Goal: Task Accomplishment & Management: Manage account settings

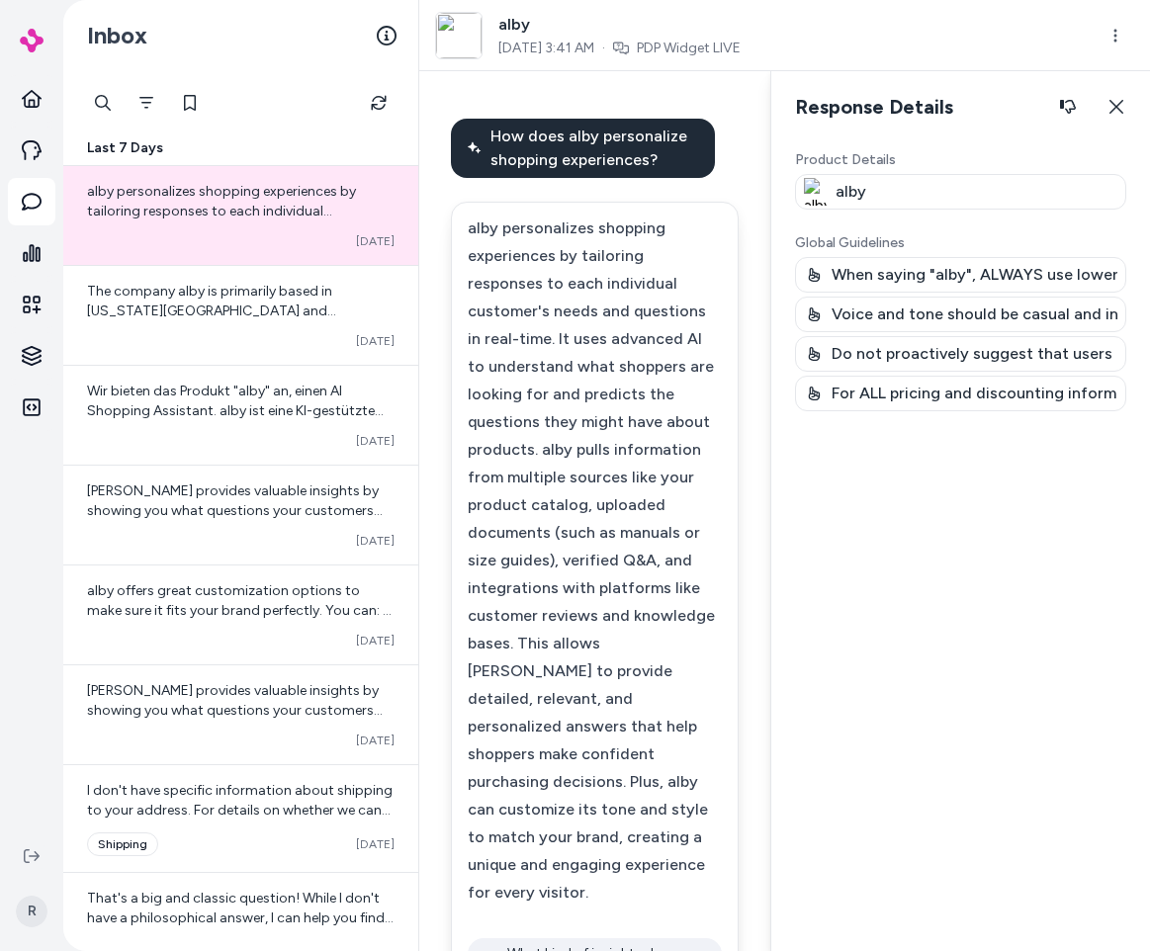
click at [1125, 111] on button "Close" at bounding box center [1115, 107] width 37 height 40
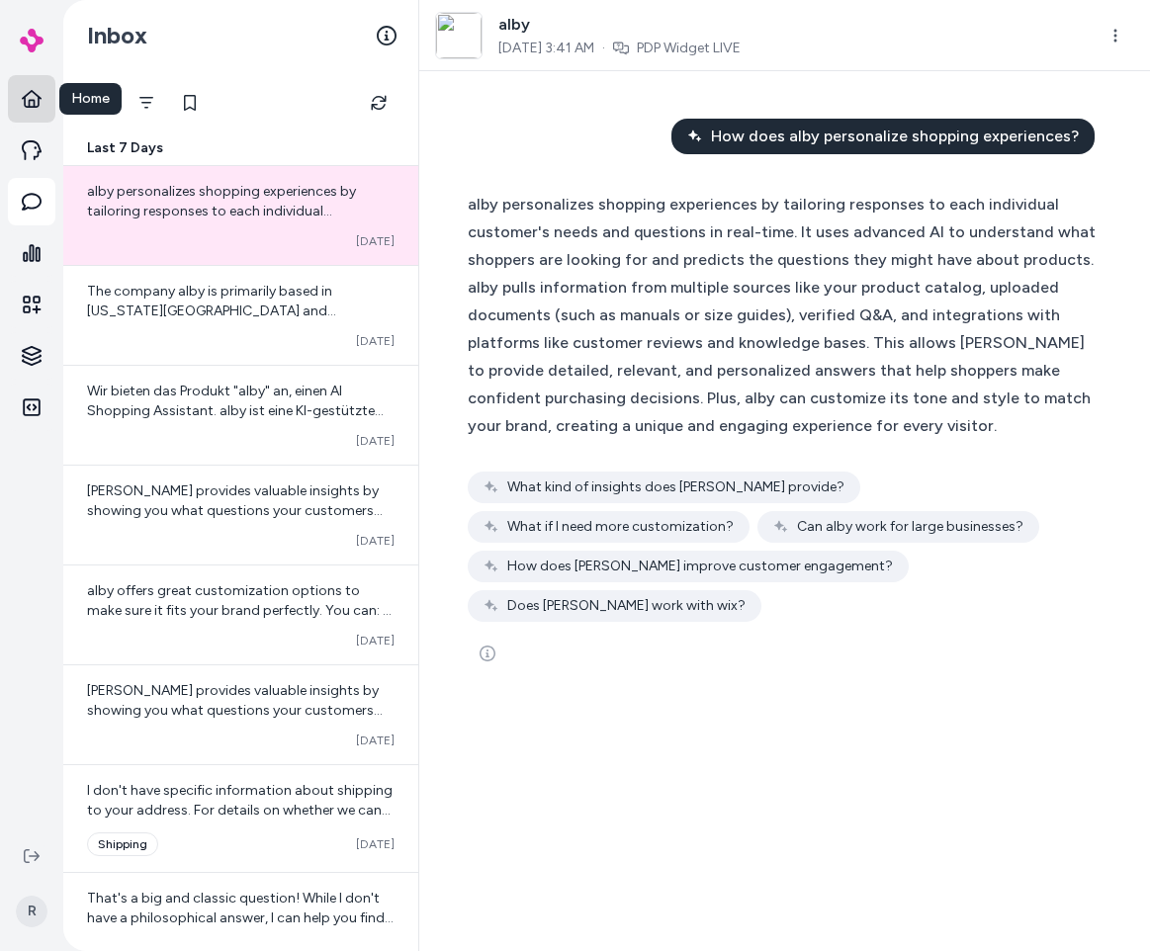
click at [44, 100] on link "Home" at bounding box center [31, 98] width 47 height 47
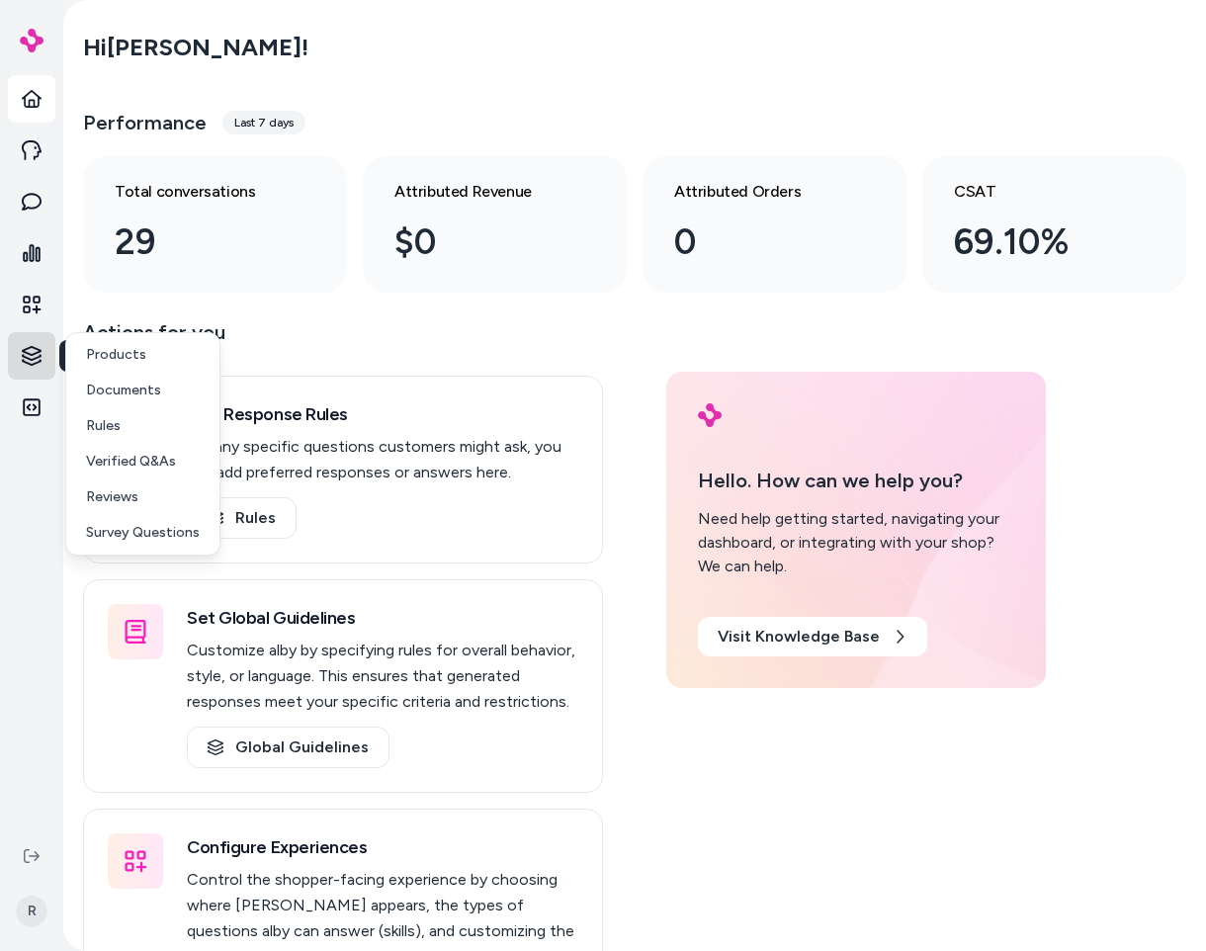
click at [44, 357] on html "Home Agents Inbox Analytics Experiences Knowledge Knowledge Knowledge Integrati…" at bounding box center [603, 475] width 1206 height 951
click at [427, 322] on html "Home Agents Inbox Analytics Experiences Knowledge Integrations R Hi [PERSON_NAM…" at bounding box center [603, 475] width 1206 height 951
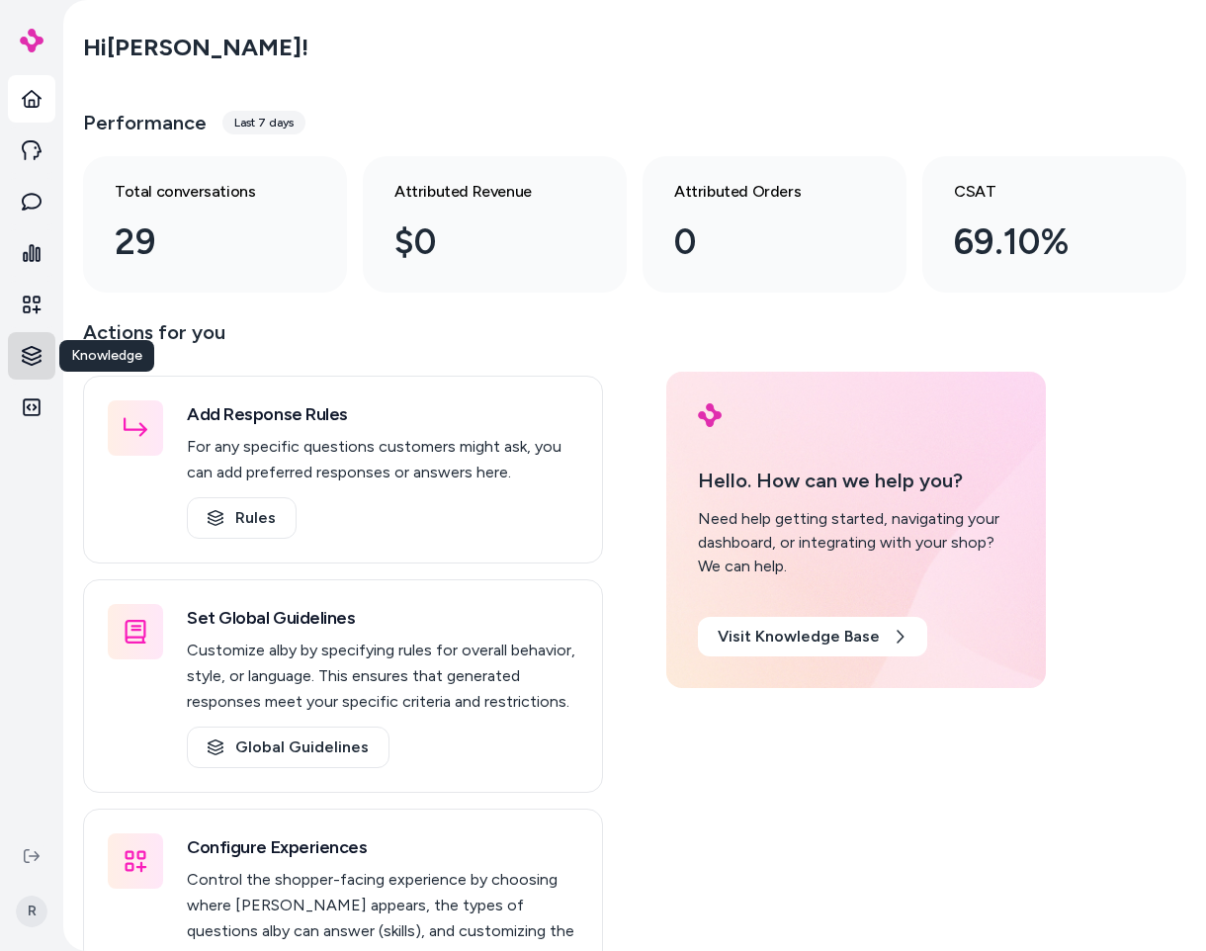
click at [49, 355] on html "Home Agents Inbox Analytics Experiences Knowledge Knowledge Knowledge Integrati…" at bounding box center [603, 475] width 1206 height 951
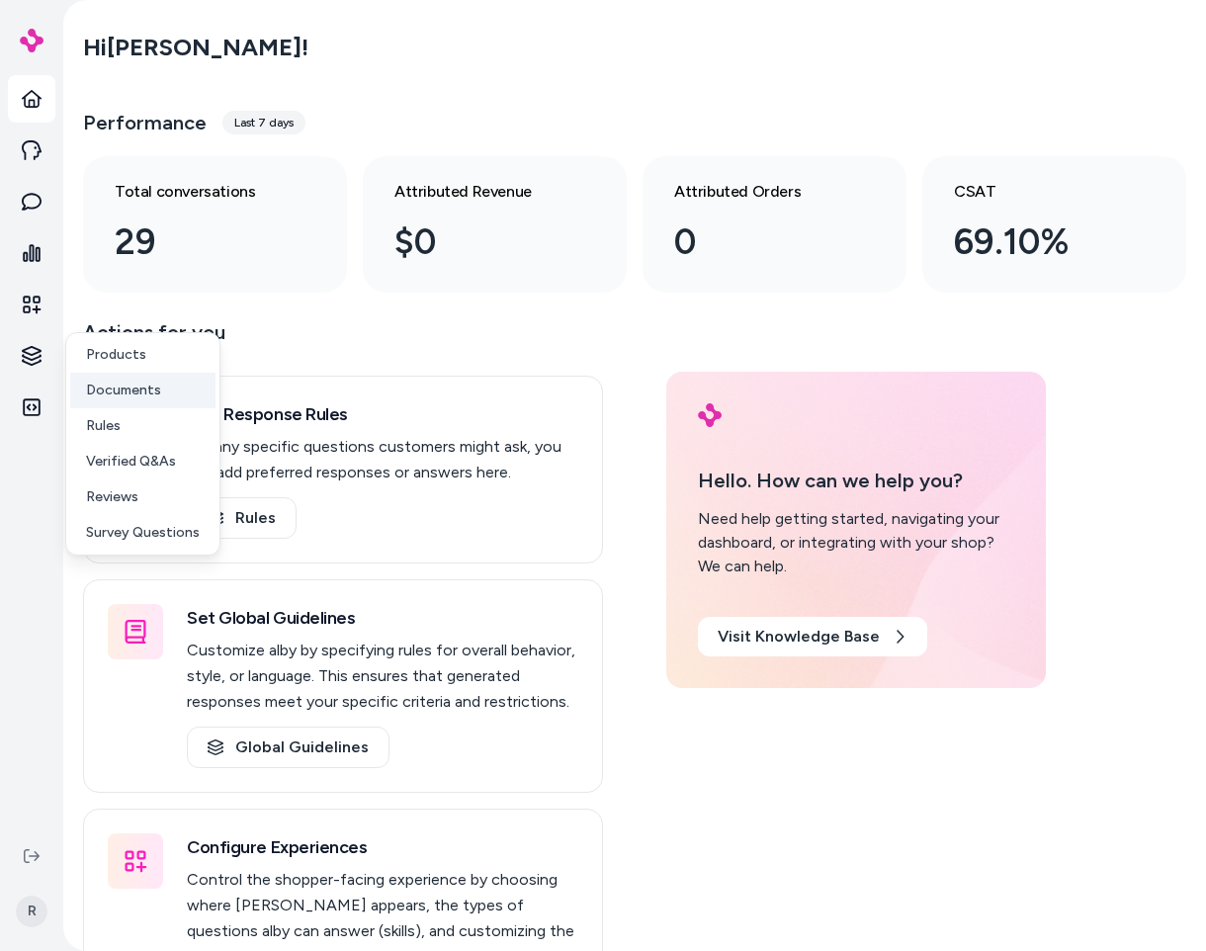
click at [103, 386] on p "Documents" at bounding box center [123, 391] width 75 height 20
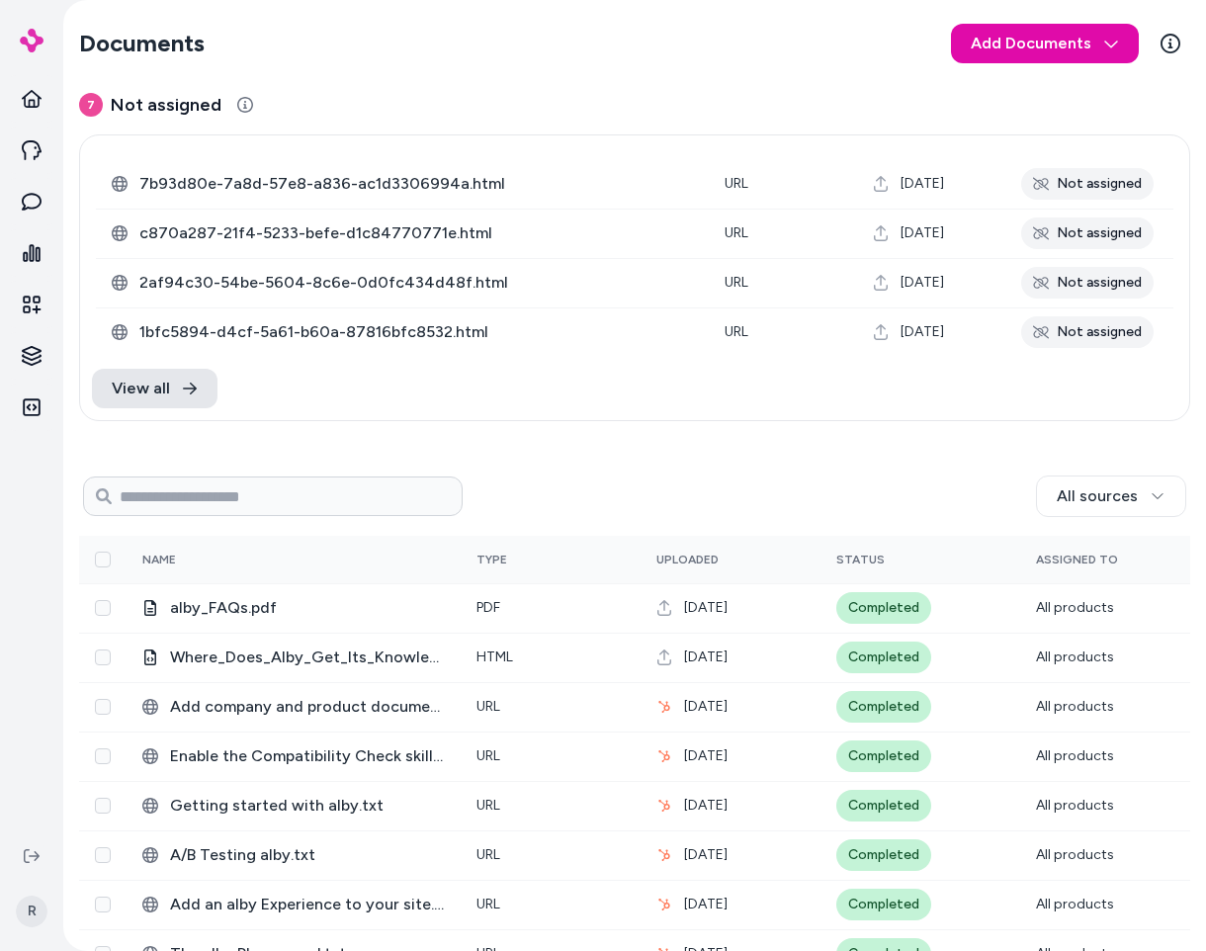
click at [665, 53] on section "Documents Add Documents" at bounding box center [634, 43] width 1111 height 55
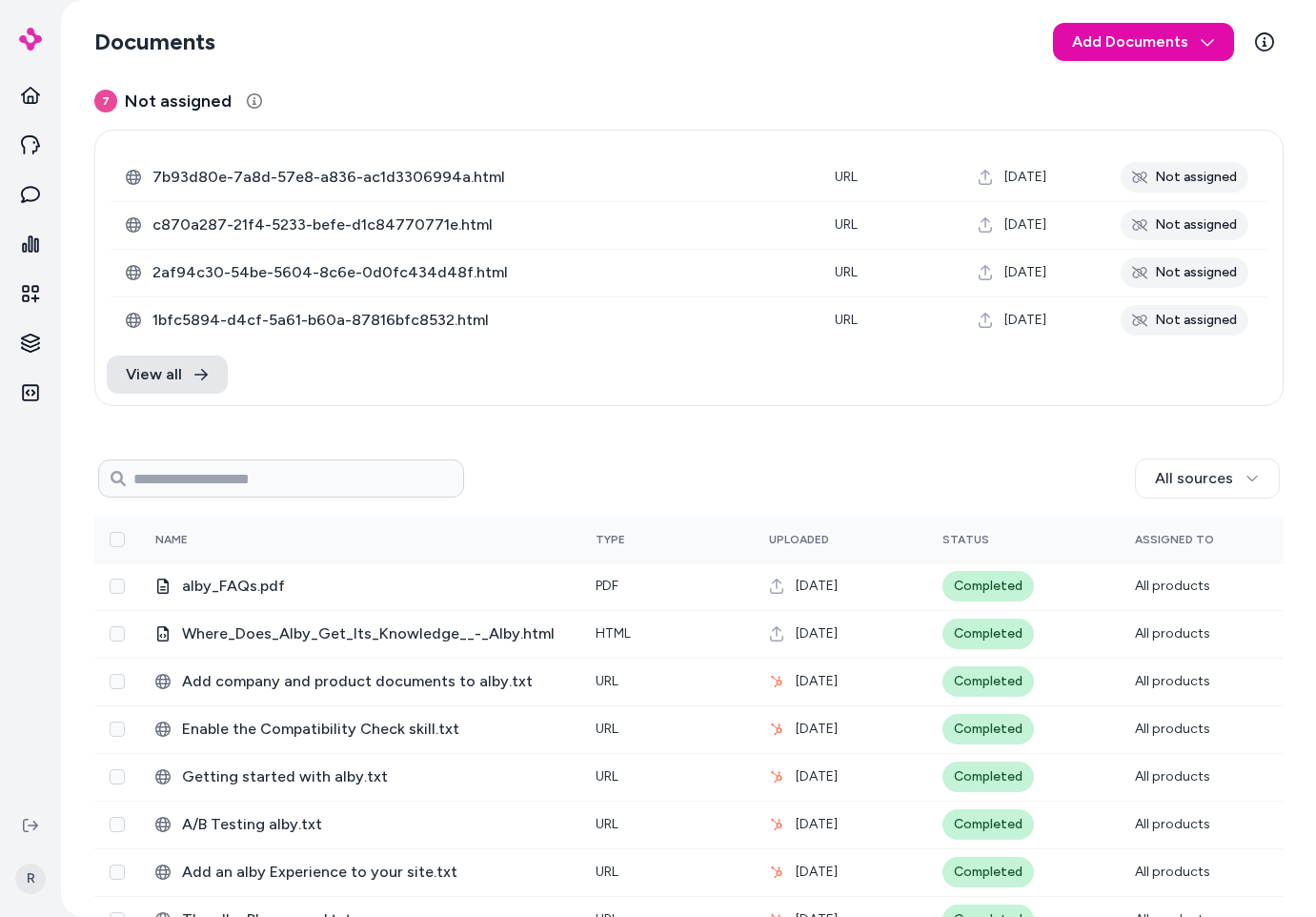
drag, startPoint x: 753, startPoint y: 445, endPoint x: 711, endPoint y: 436, distance: 43.0
click at [752, 445] on div "7 Not assigned 0 Selected Edit 7b93d80e-7a8d-57e8-a836-ac1d3306994a.html URL [D…" at bounding box center [689, 801] width 1190 height 1428
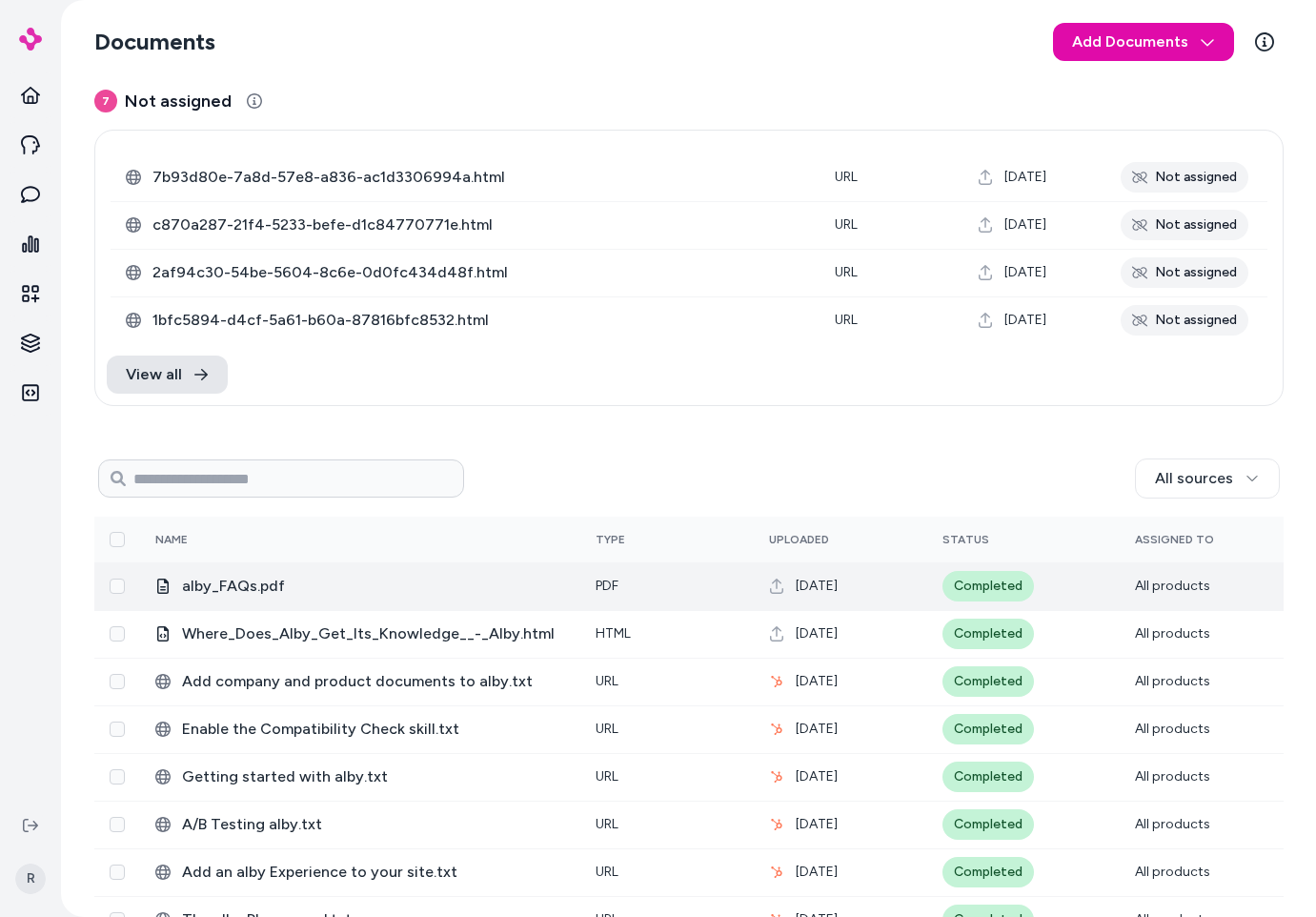
click at [1108, 593] on span "All products" at bounding box center [1172, 585] width 75 height 16
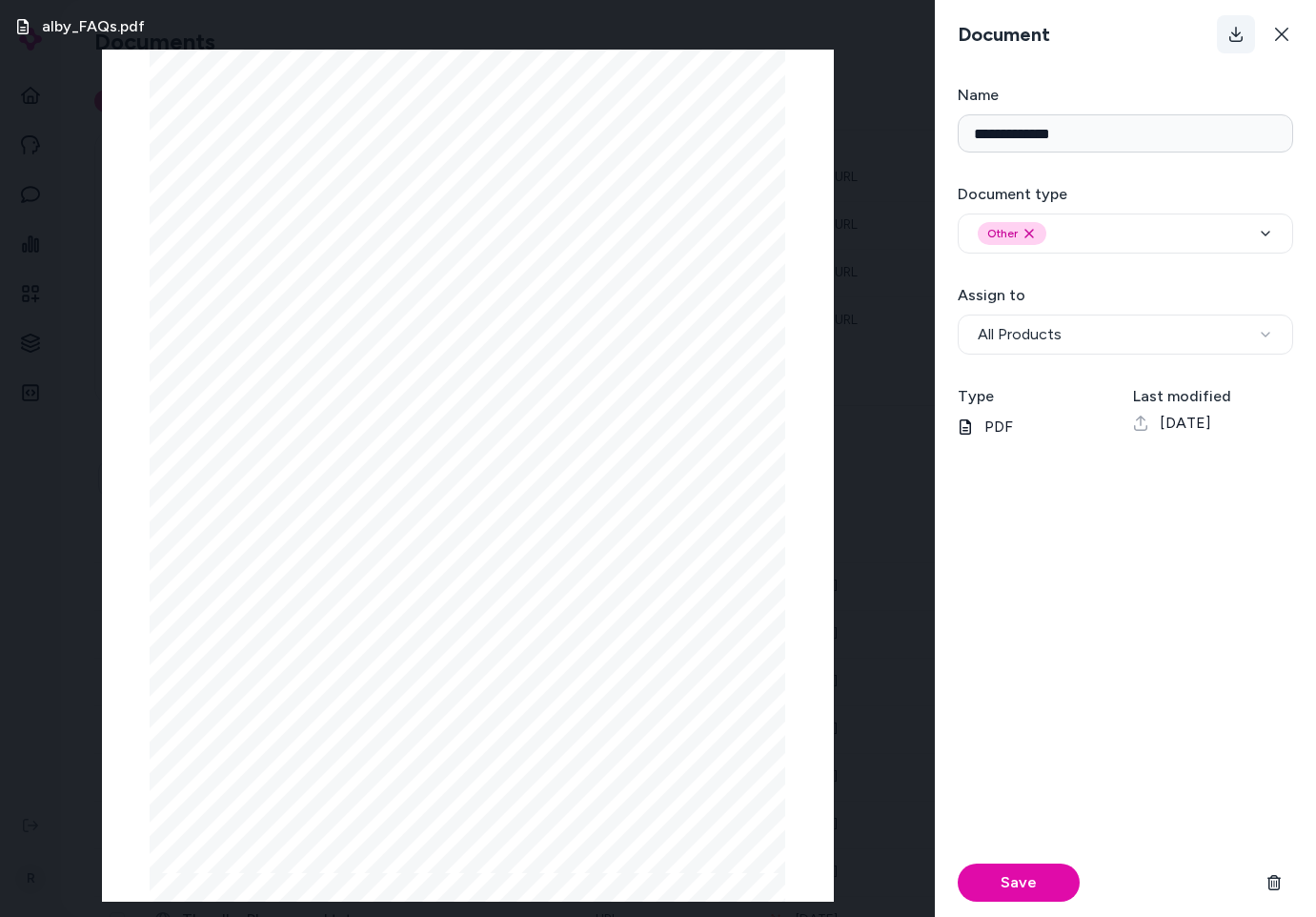
click at [1108, 39] on icon at bounding box center [1236, 35] width 13 height 15
click at [1108, 46] on button at bounding box center [1282, 35] width 39 height 39
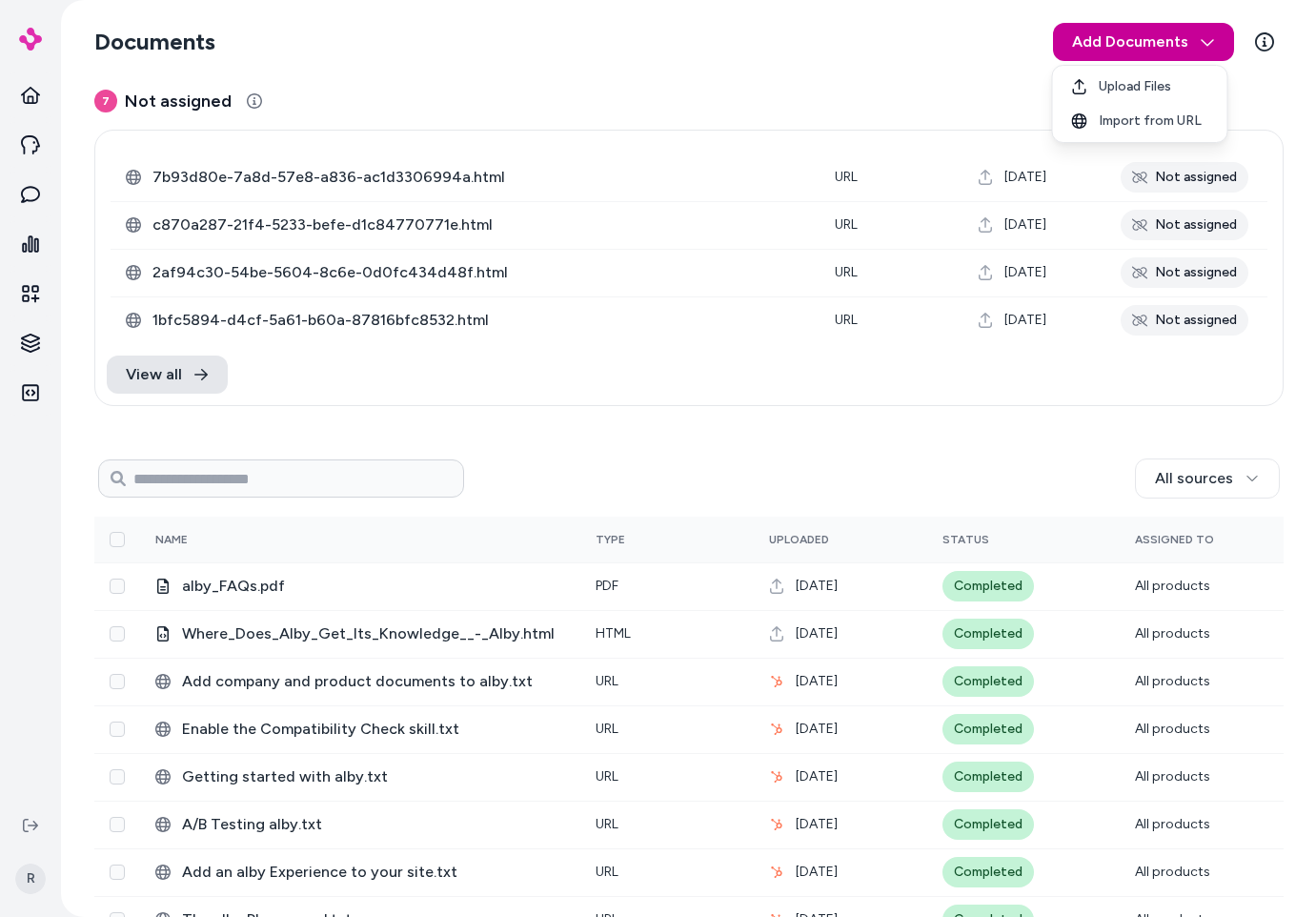
click at [1108, 48] on html "Home Agents Inbox Analytics Experiences Knowledge Integrations R Documents Add …" at bounding box center [658, 458] width 1316 height 917
click at [1108, 92] on span "Upload Files" at bounding box center [1135, 87] width 72 height 19
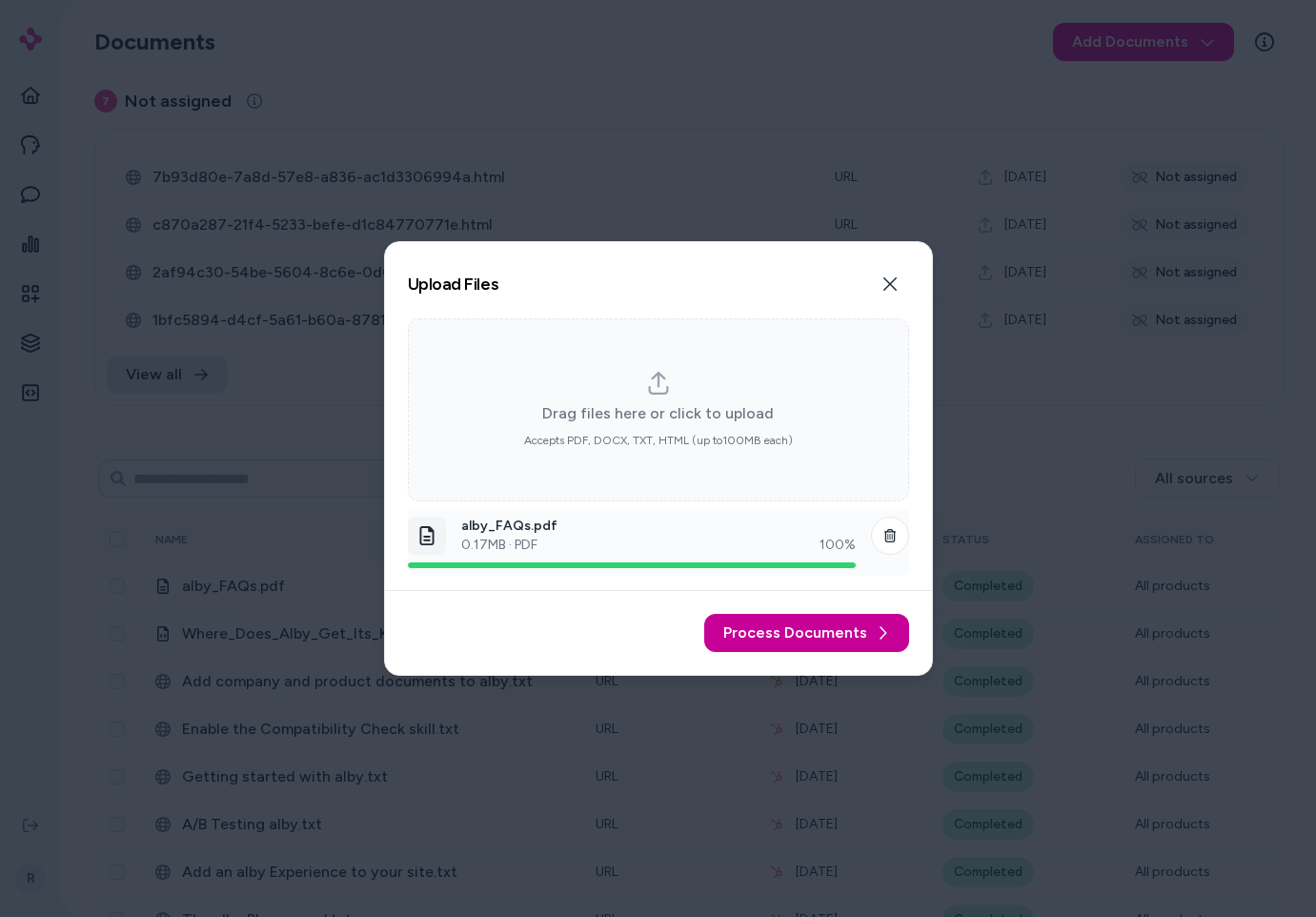
click at [765, 647] on button "Process Documents" at bounding box center [806, 634] width 205 height 39
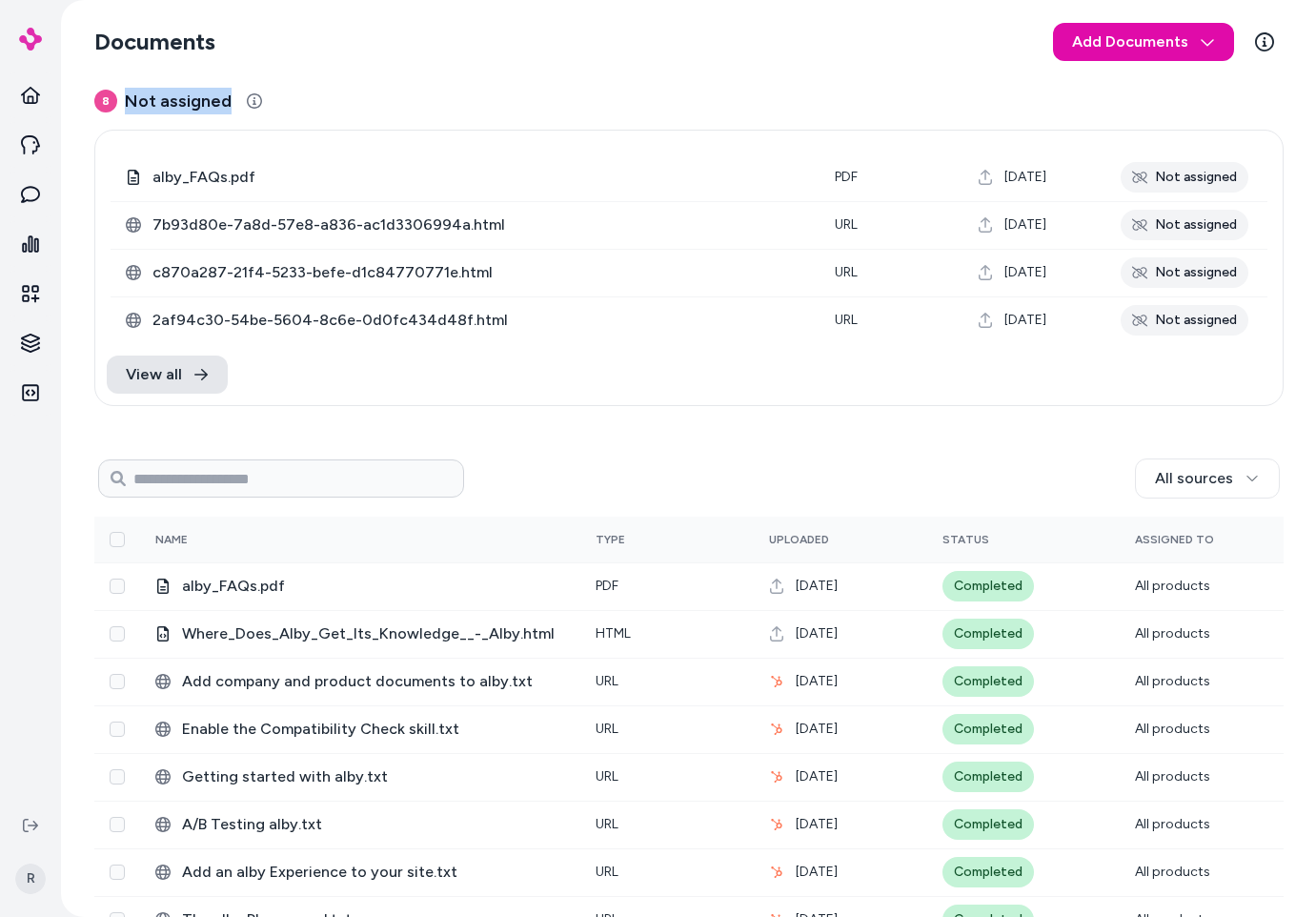
drag, startPoint x: 222, startPoint y: 100, endPoint x: 122, endPoint y: 98, distance: 100.0
click at [122, 98] on h3 "8 Not assigned" at bounding box center [689, 101] width 1190 height 27
click at [124, 98] on span "Not assigned" at bounding box center [177, 101] width 107 height 27
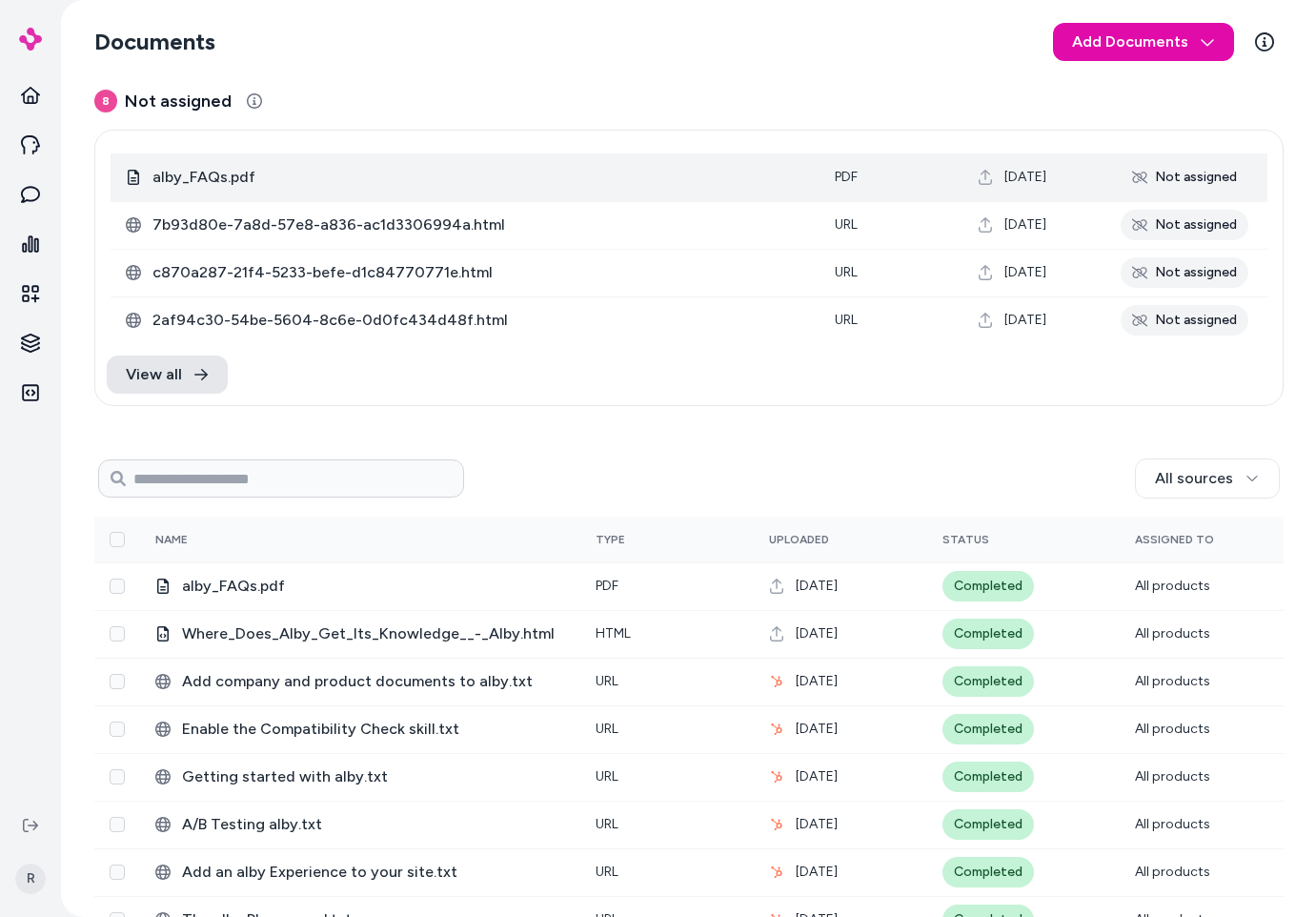
click at [1108, 181] on icon at bounding box center [1140, 177] width 15 height 15
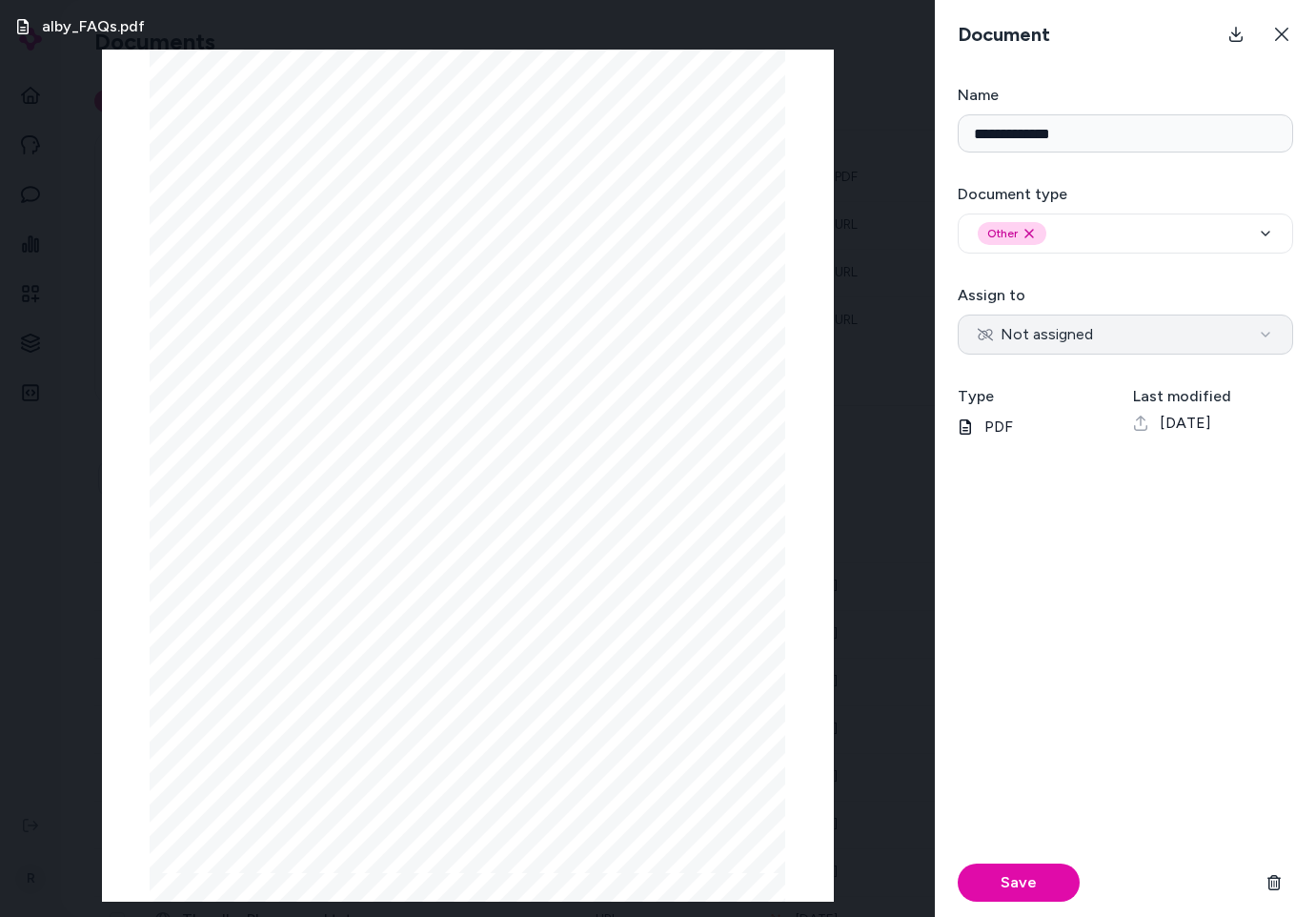
click at [1084, 333] on span "Not assigned" at bounding box center [1035, 335] width 116 height 23
click at [1016, 337] on span "Specific products" at bounding box center [1038, 335] width 122 height 23
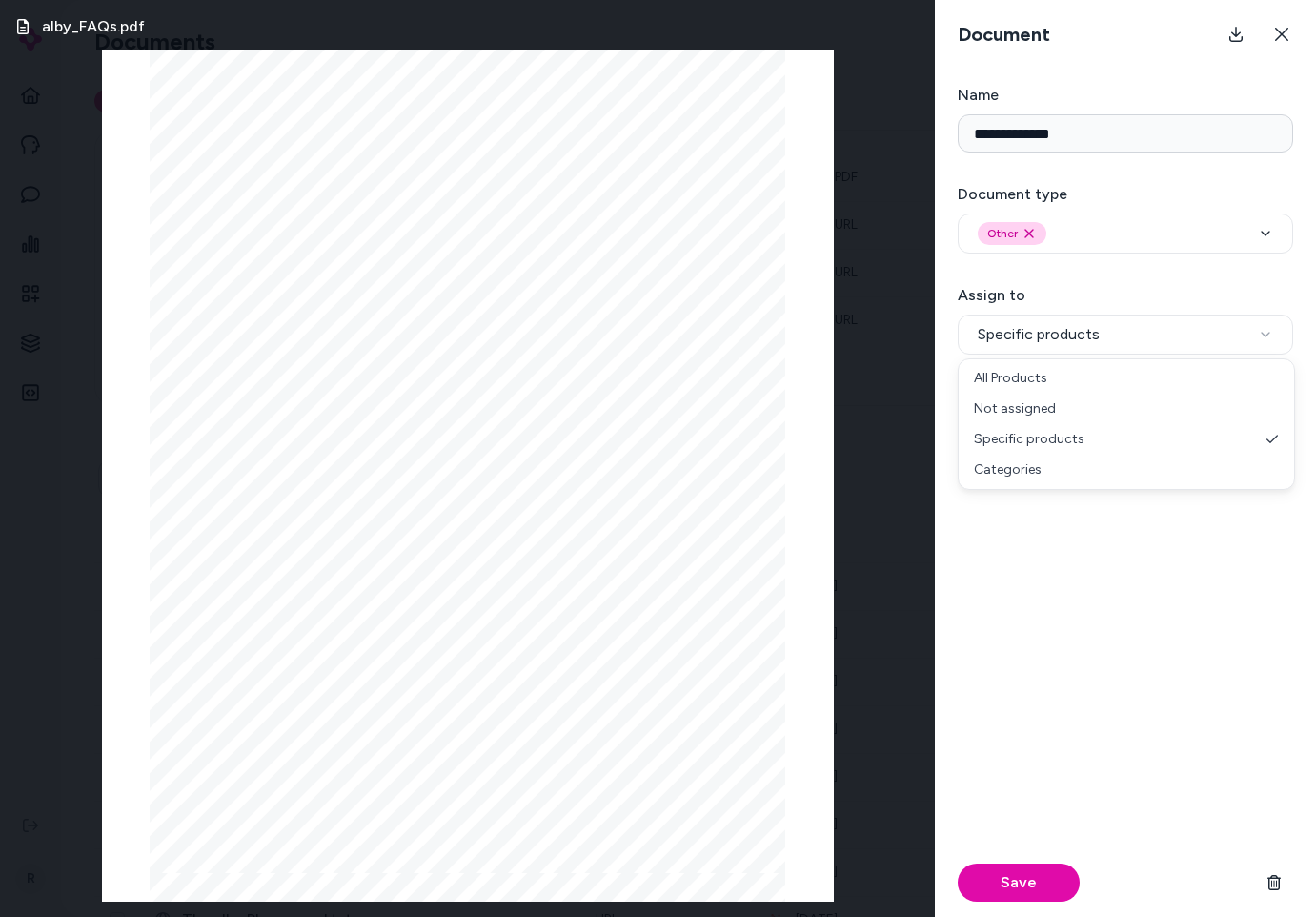
select select "***"
click at [1032, 555] on div "Save" at bounding box center [1125, 692] width 336 height 448
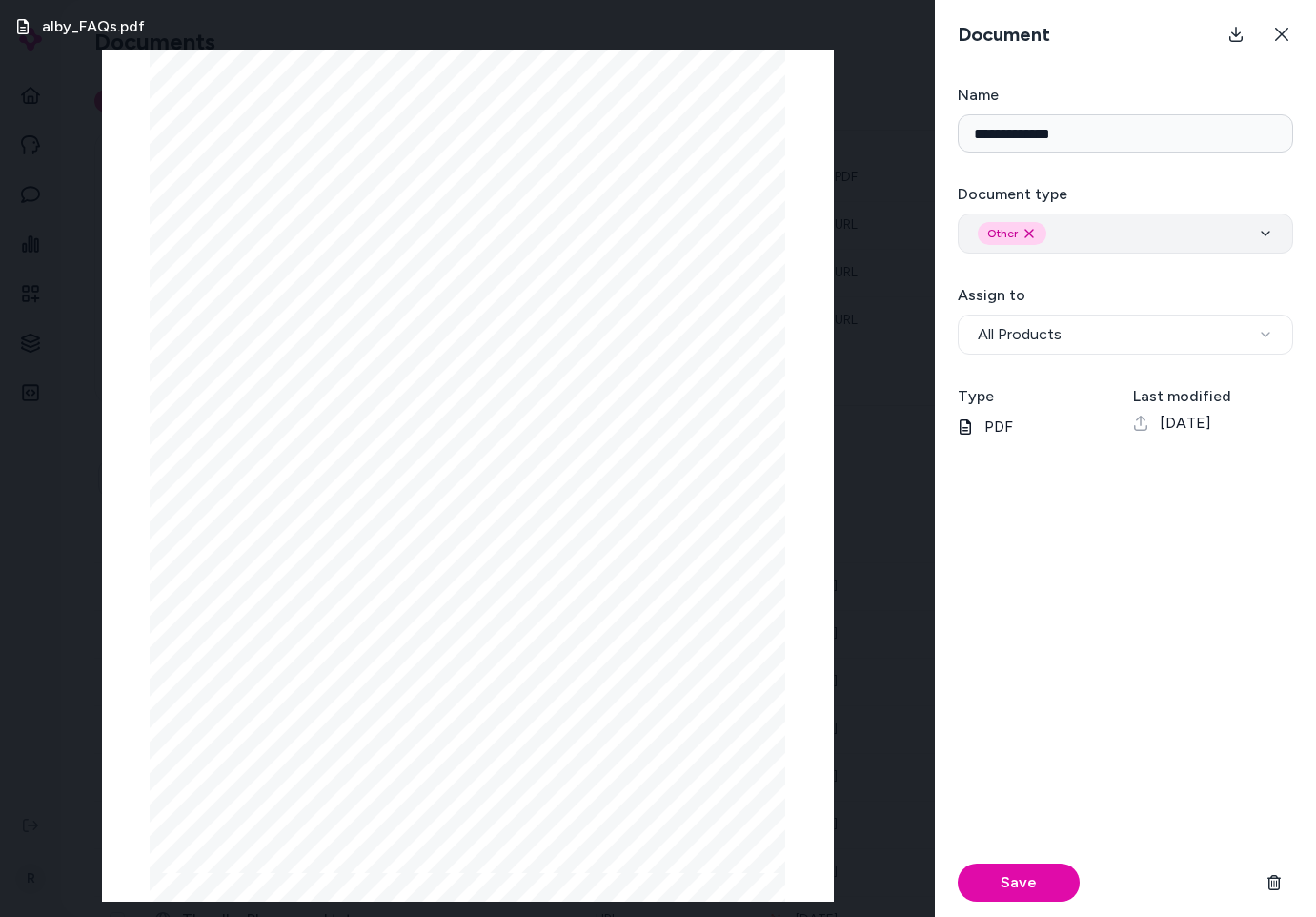
click at [1108, 229] on div "Other Remove other option" at bounding box center [1125, 233] width 295 height 23
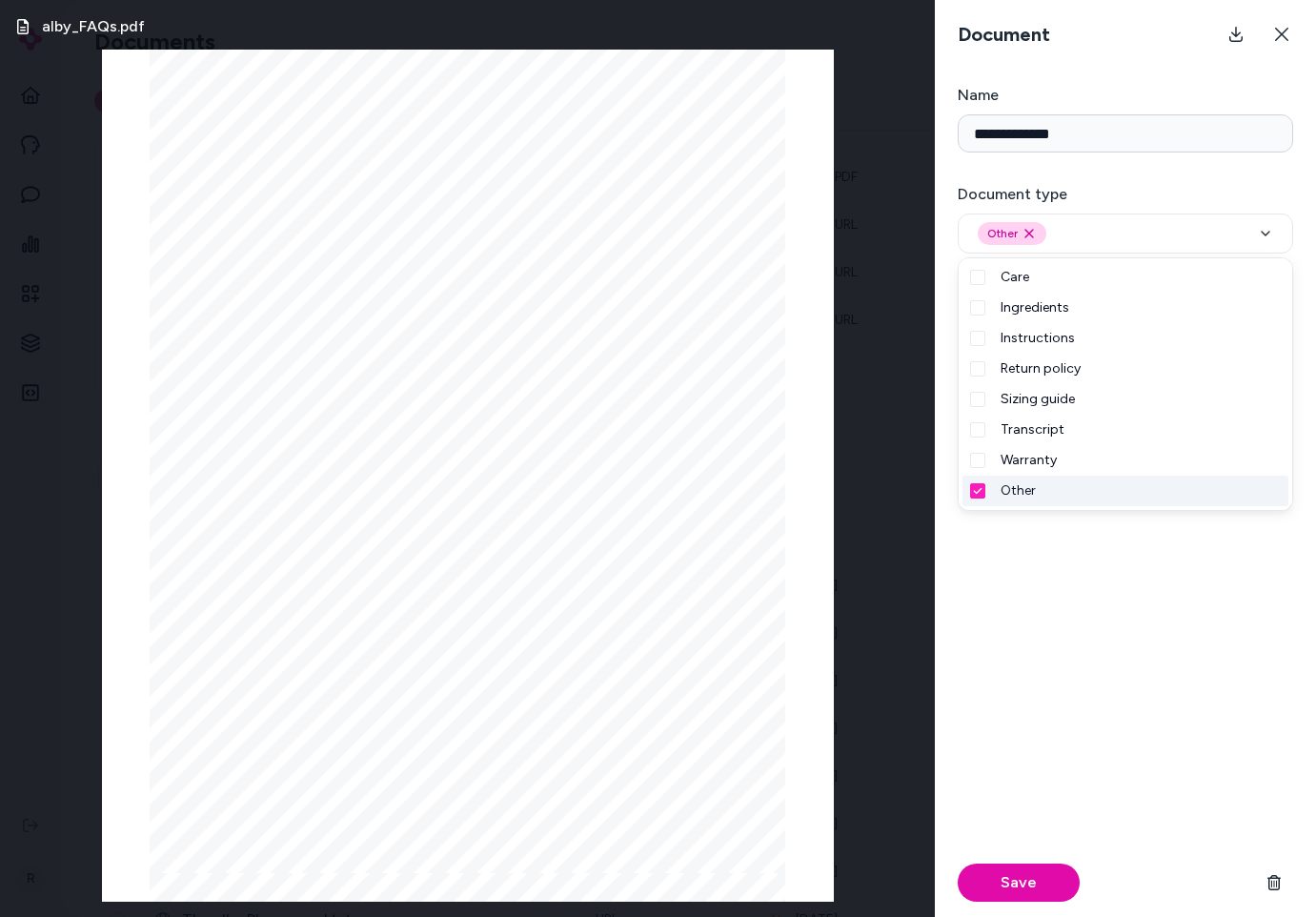
click at [1100, 593] on div "Save" at bounding box center [1125, 692] width 336 height 448
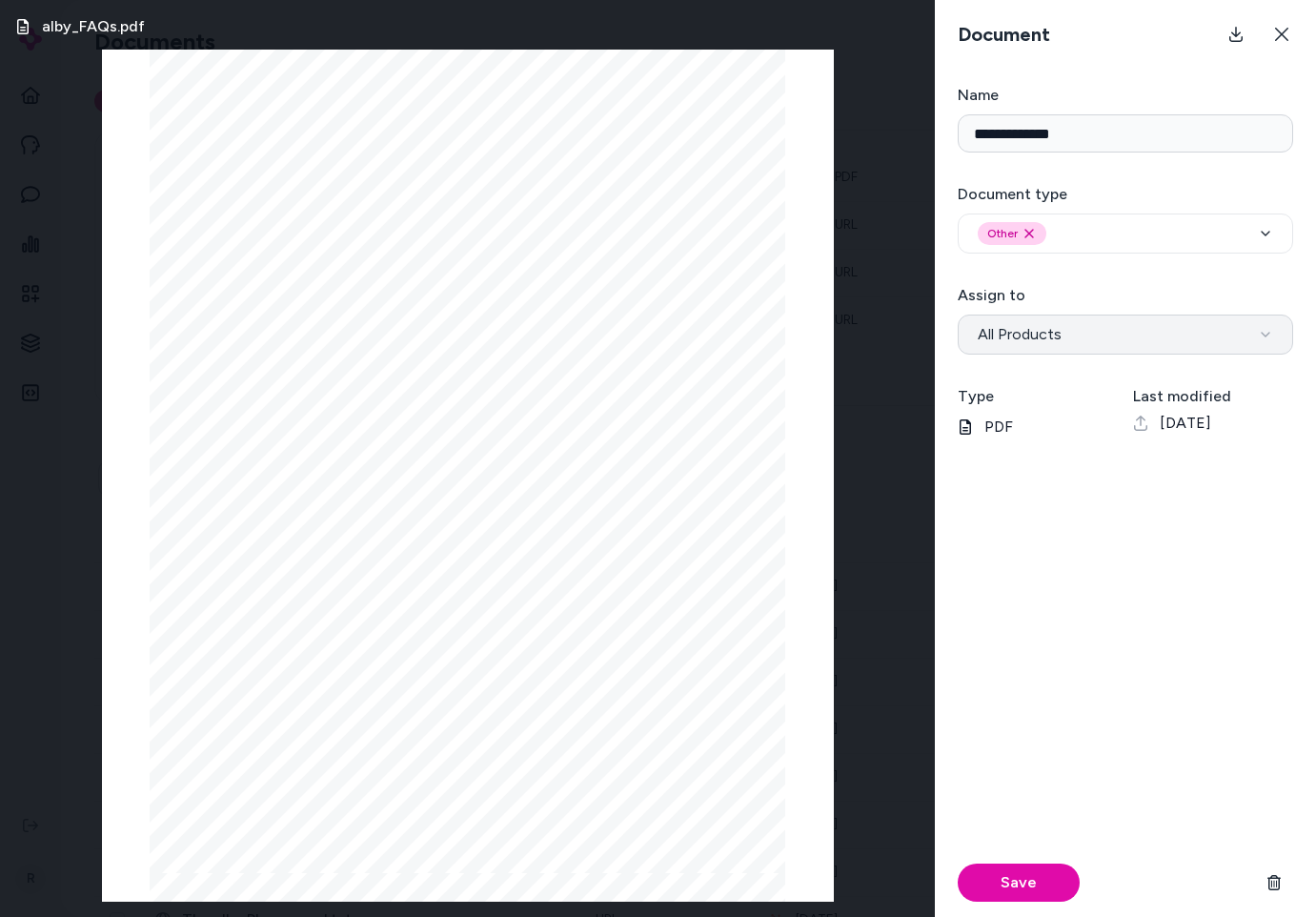
click at [1034, 329] on span "All Products" at bounding box center [1019, 335] width 84 height 23
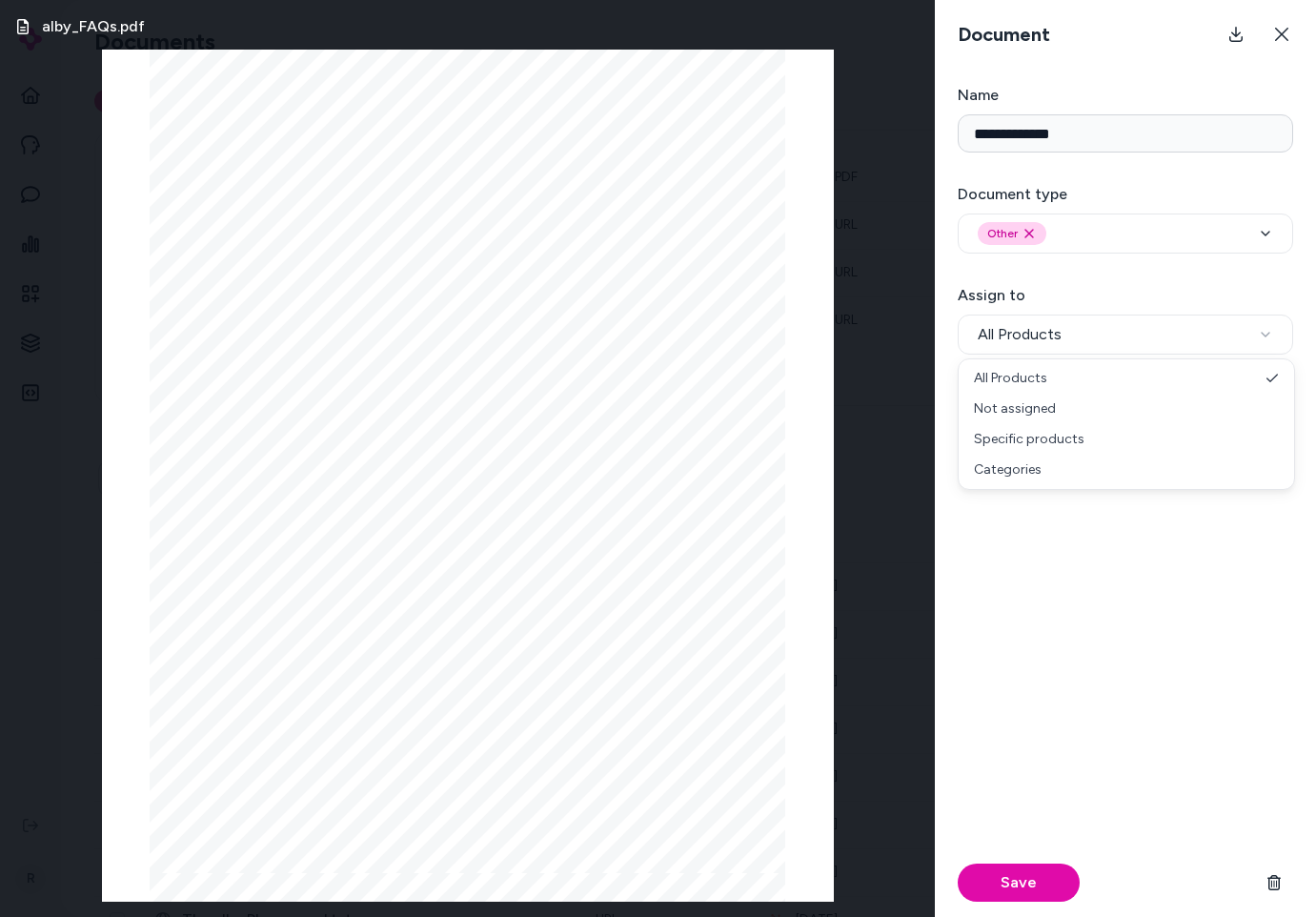
drag, startPoint x: 1050, startPoint y: 539, endPoint x: 1061, endPoint y: 540, distance: 11.0
click at [1059, 540] on div "Save" at bounding box center [1125, 692] width 336 height 448
click at [1108, 875] on div "Save" at bounding box center [1125, 882] width 336 height 68
drag, startPoint x: 1213, startPoint y: 889, endPoint x: 1214, endPoint y: 879, distance: 10.0
click at [1108, 891] on div "Save" at bounding box center [1125, 882] width 336 height 68
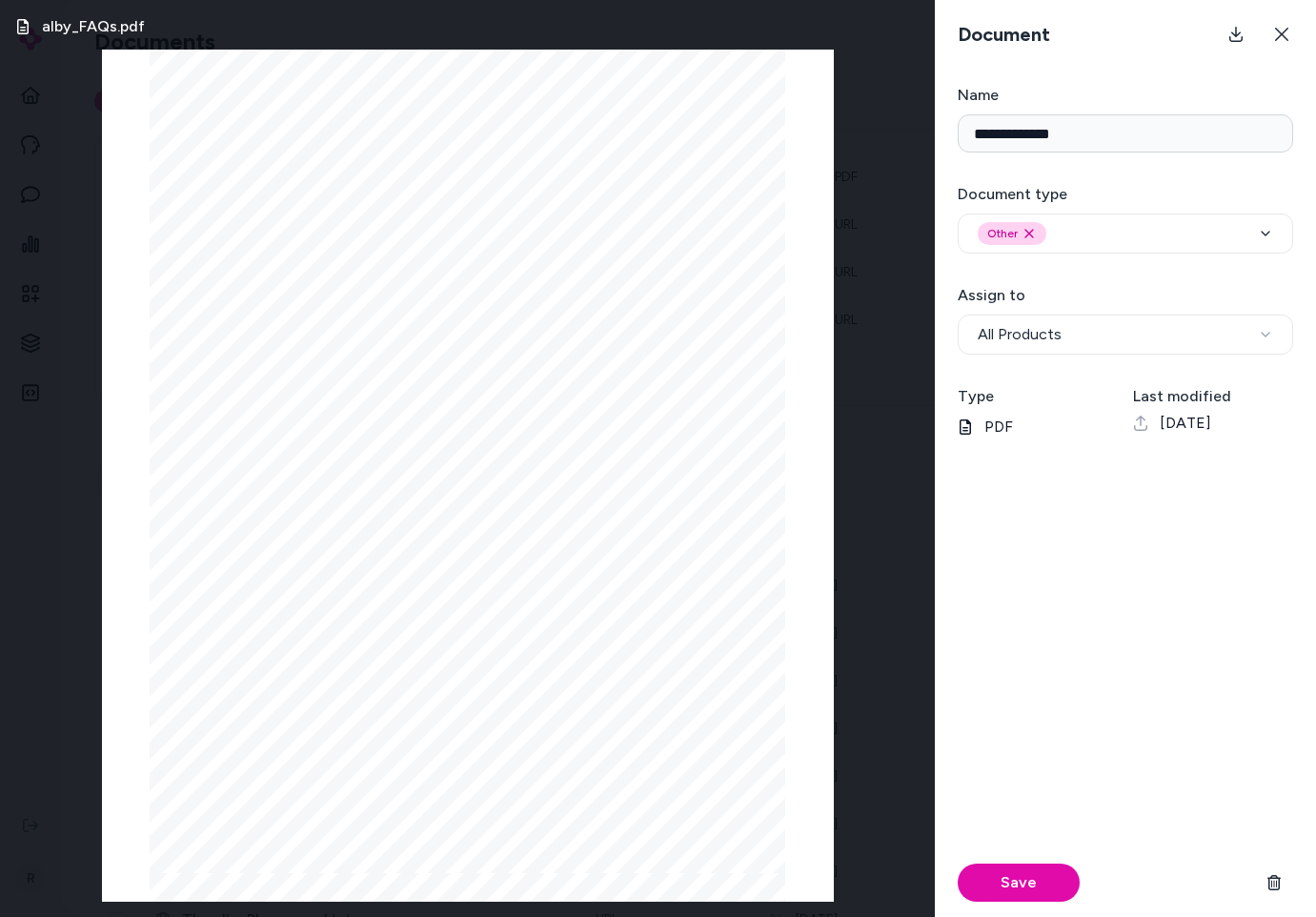
click at [1108, 171] on form "**********" at bounding box center [1125, 500] width 381 height 833
click at [1108, 229] on div "Other Remove other option" at bounding box center [1125, 233] width 295 height 23
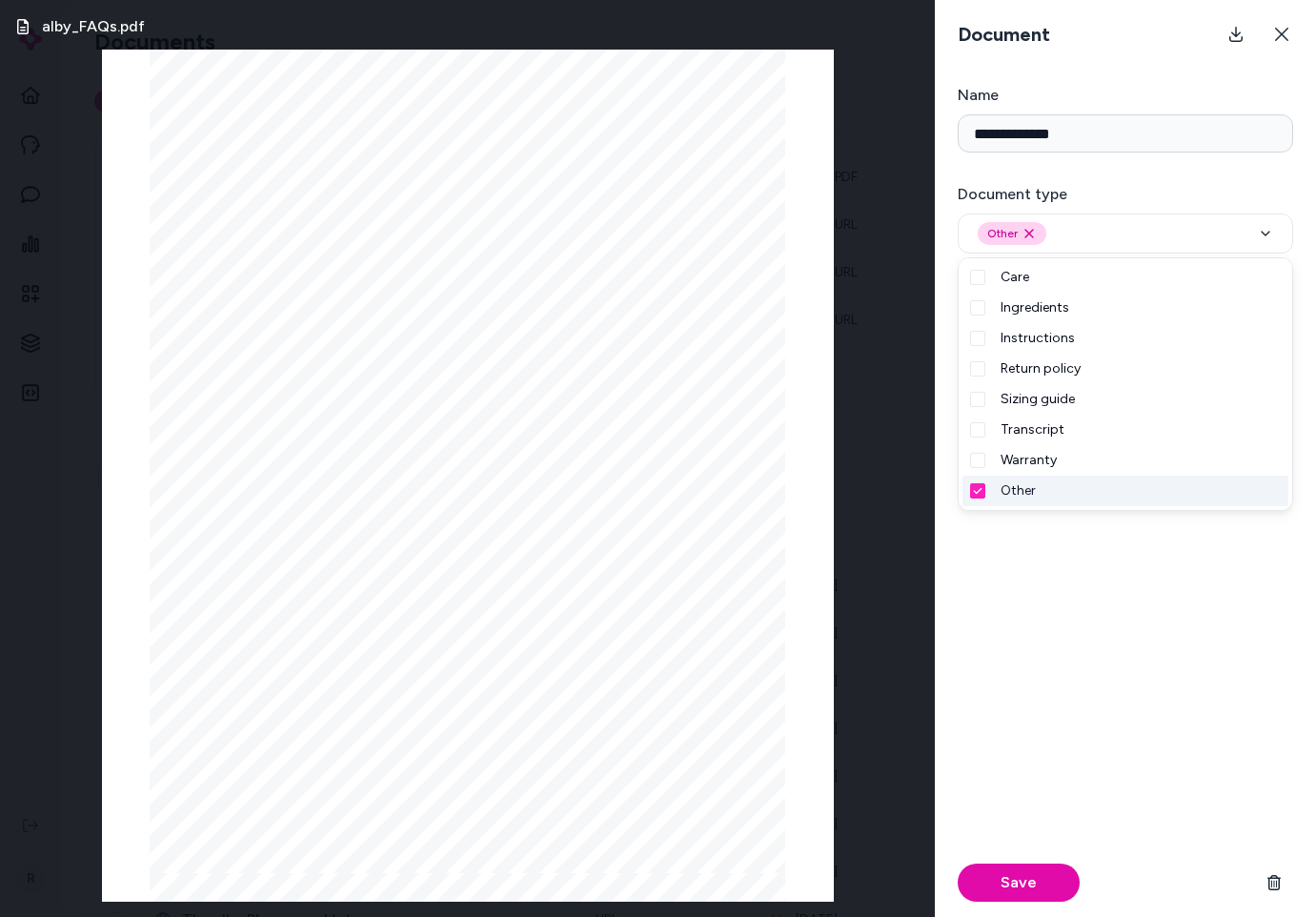
click at [1089, 539] on div "Save" at bounding box center [1125, 692] width 336 height 448
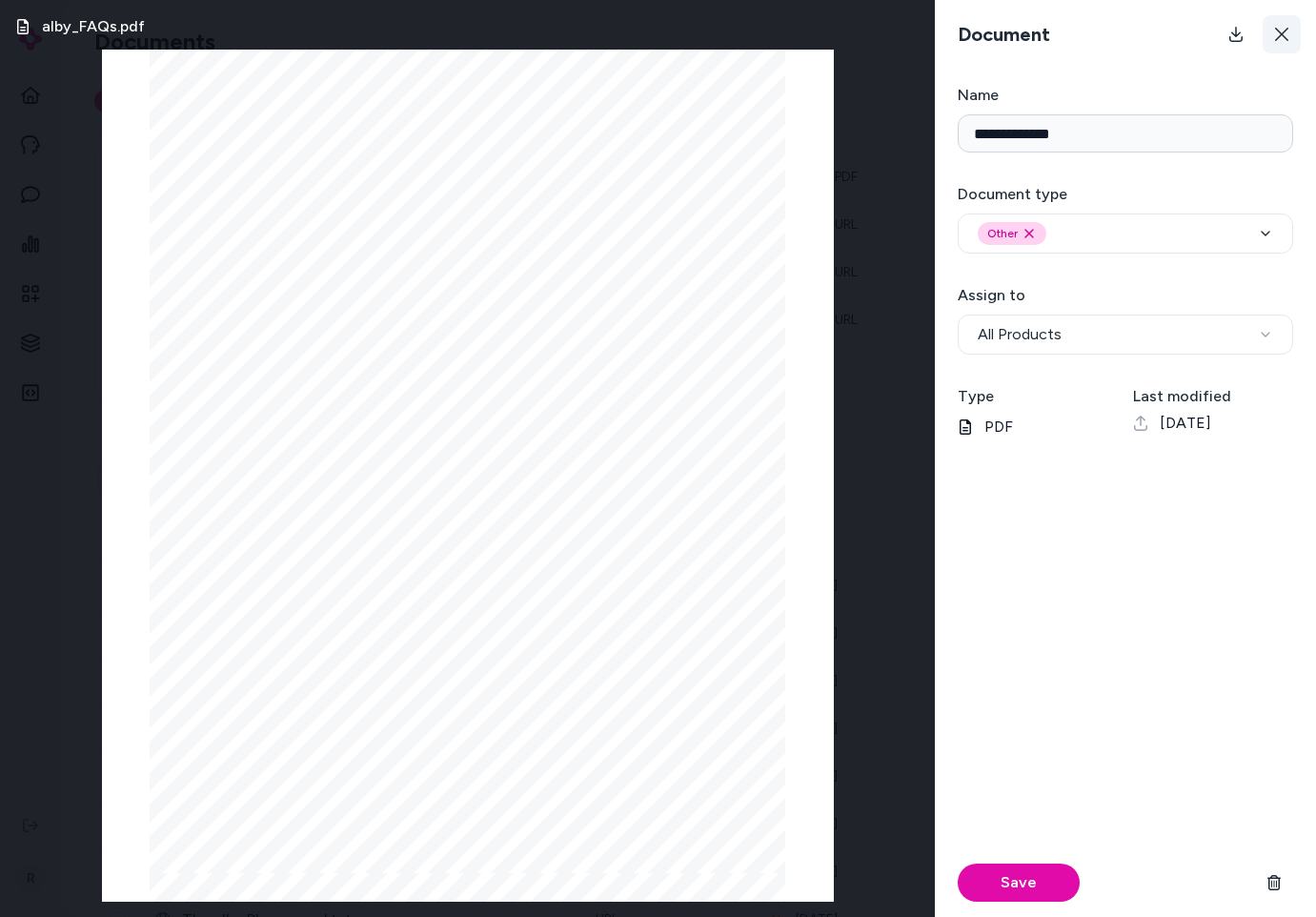
click at [1108, 41] on button at bounding box center [1282, 35] width 39 height 39
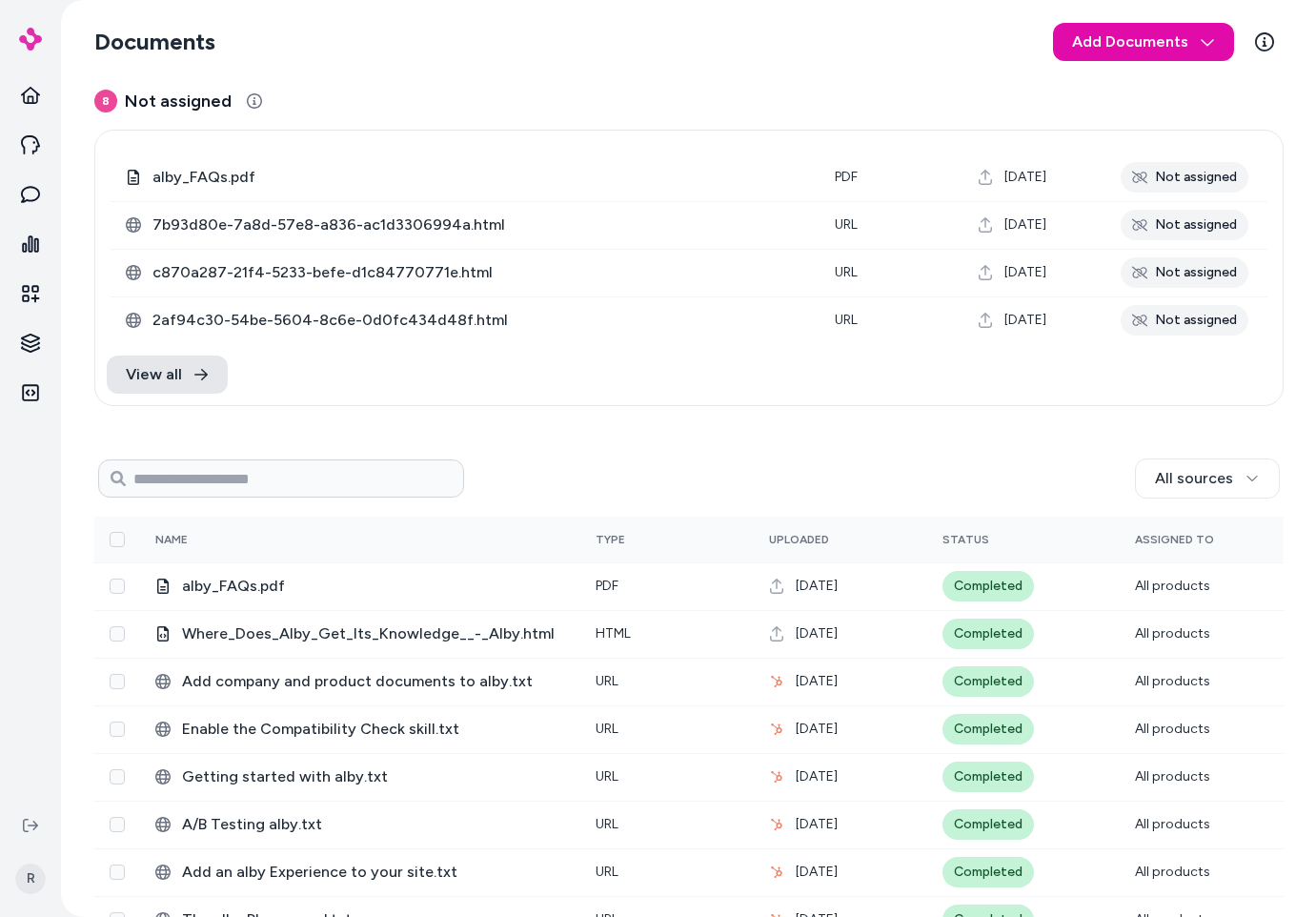
click at [534, 481] on div "All sources" at bounding box center [872, 478] width 816 height 40
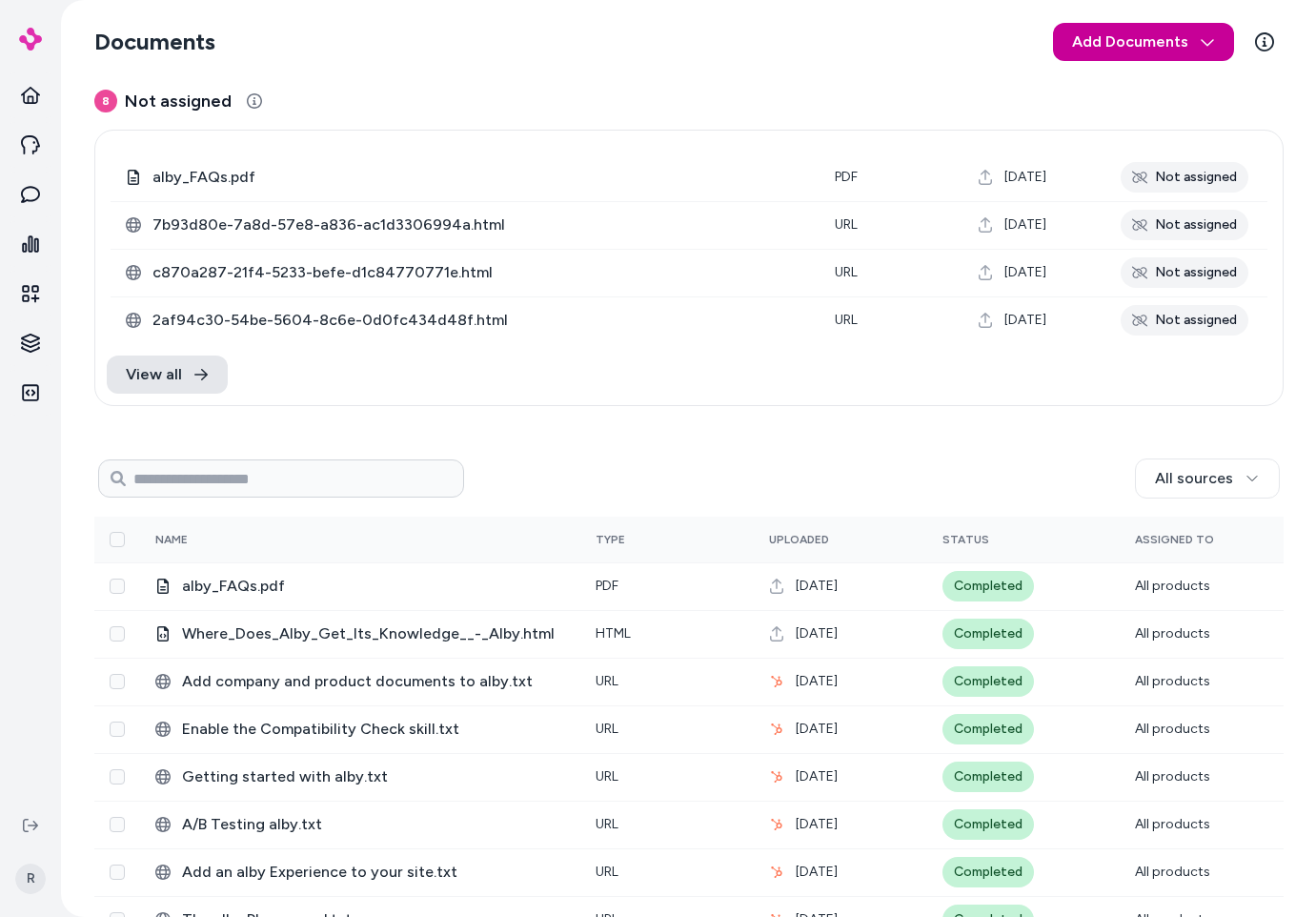
click at [1108, 36] on html "Home Agents Inbox Analytics Experiences Knowledge Integrations R Documents Add …" at bounding box center [658, 458] width 1316 height 917
click at [1108, 119] on span "Import from URL" at bounding box center [1150, 121] width 103 height 19
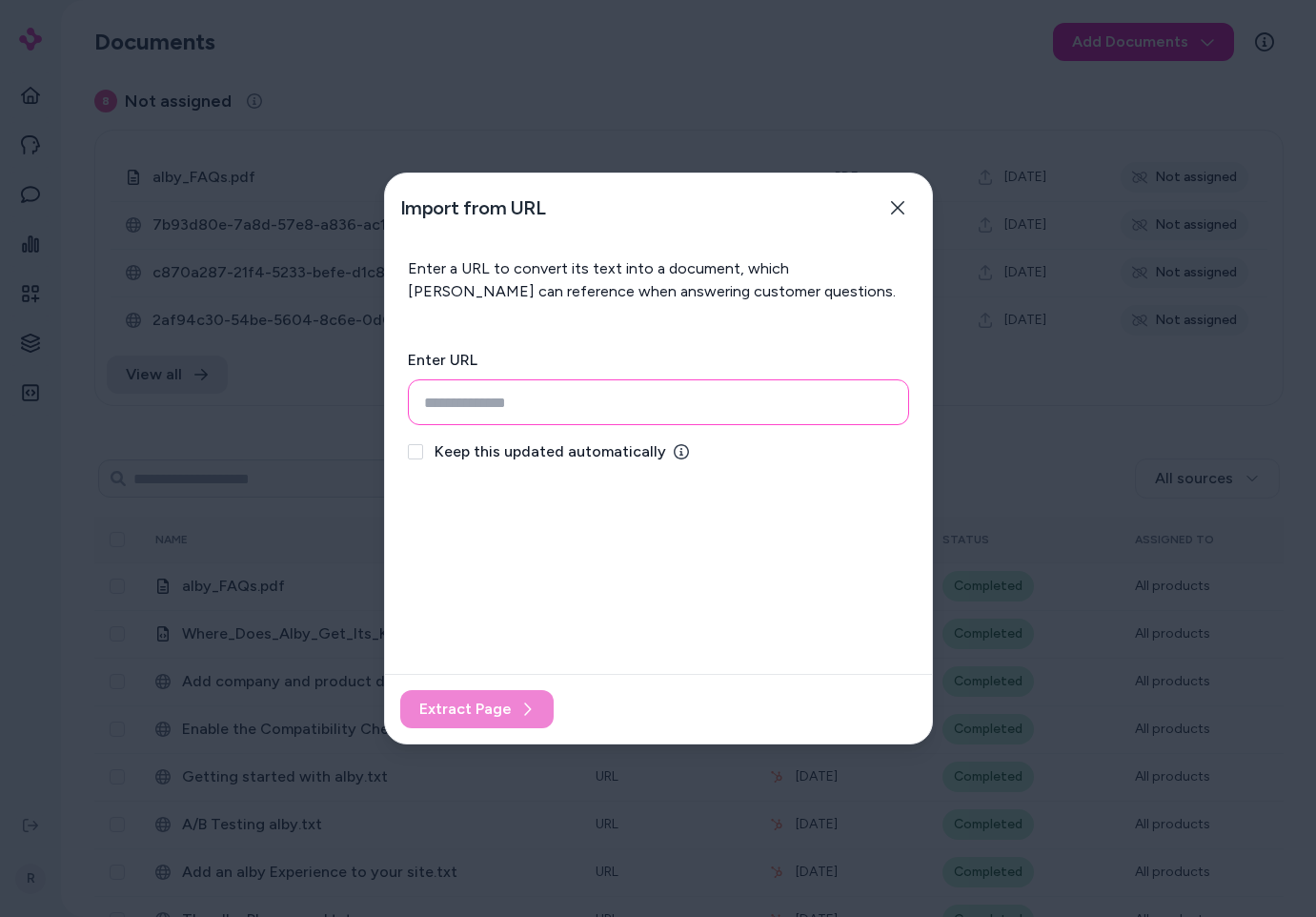
drag, startPoint x: 530, startPoint y: 398, endPoint x: 551, endPoint y: 410, distance: 24.2
click at [529, 399] on input "url" at bounding box center [658, 401] width 501 height 45
click at [892, 202] on icon "button" at bounding box center [898, 208] width 15 height 15
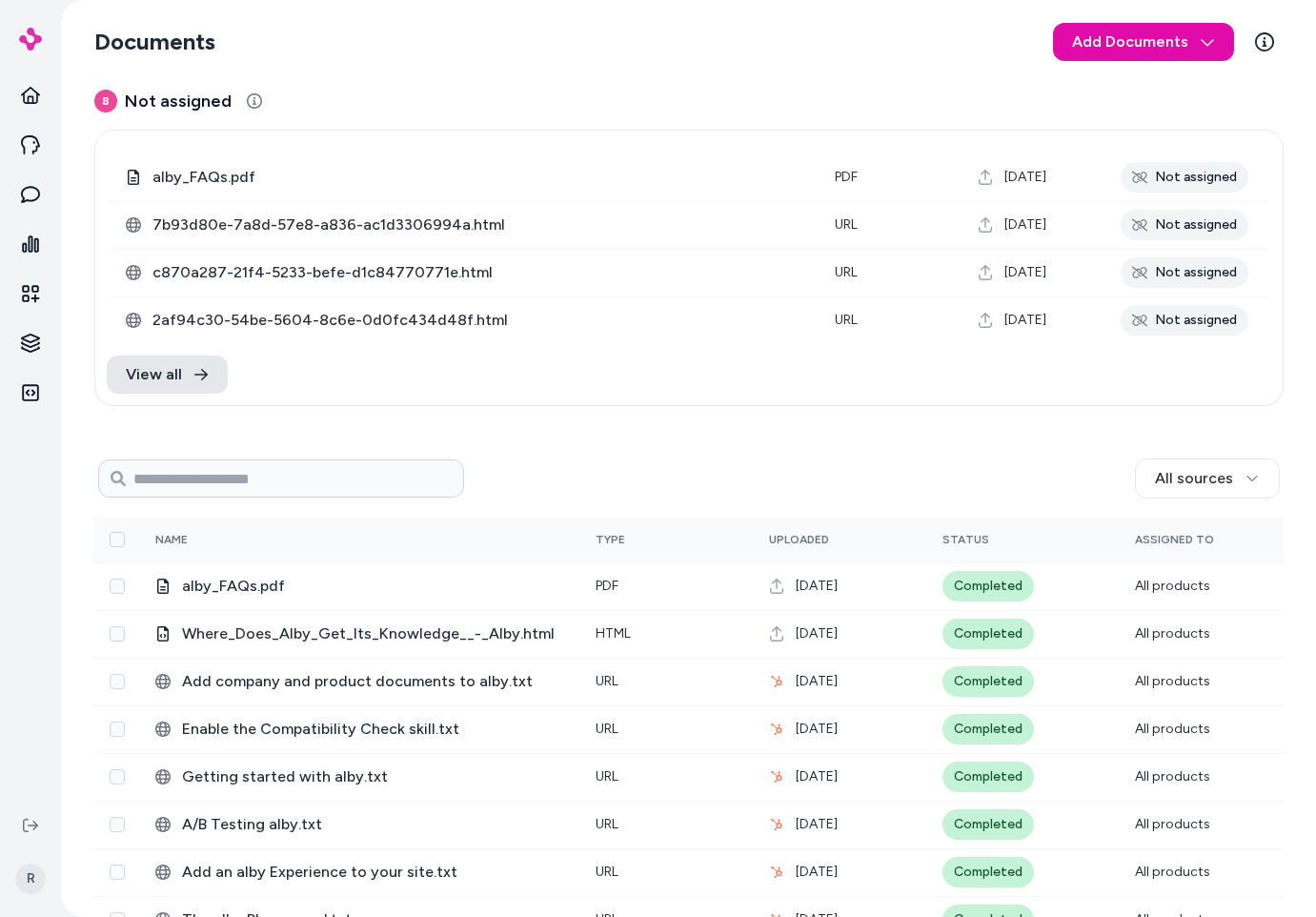
click at [553, 112] on h3 "8 Not assigned" at bounding box center [689, 101] width 1190 height 27
click at [166, 366] on span "View all" at bounding box center [153, 375] width 56 height 23
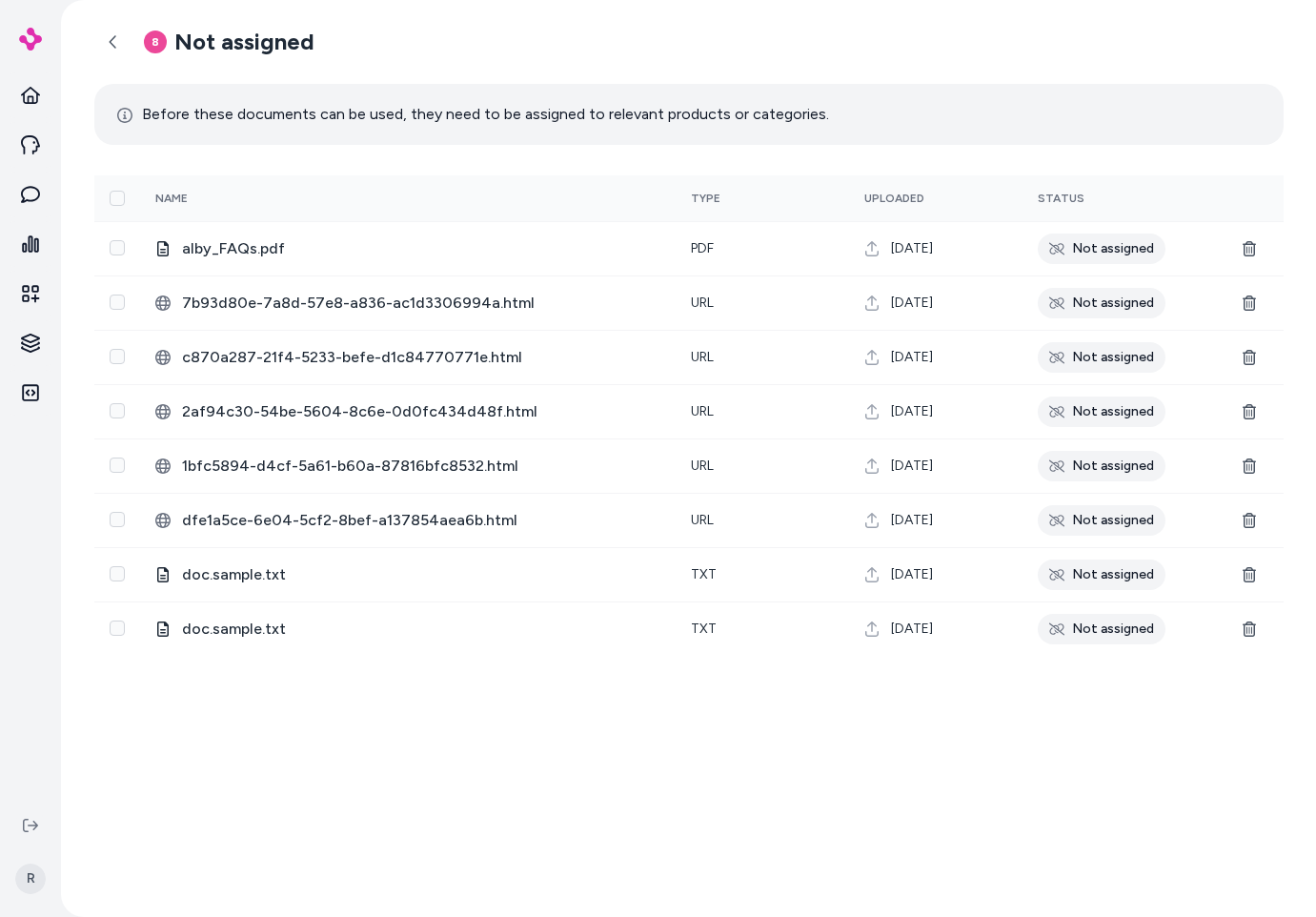
click at [534, 788] on div "0 Selected Edit Name Type Uploaded Status alby_FAQs.pdf pdf [DATE] Not assigned…" at bounding box center [689, 530] width 1190 height 742
click at [121, 54] on link at bounding box center [114, 42] width 39 height 39
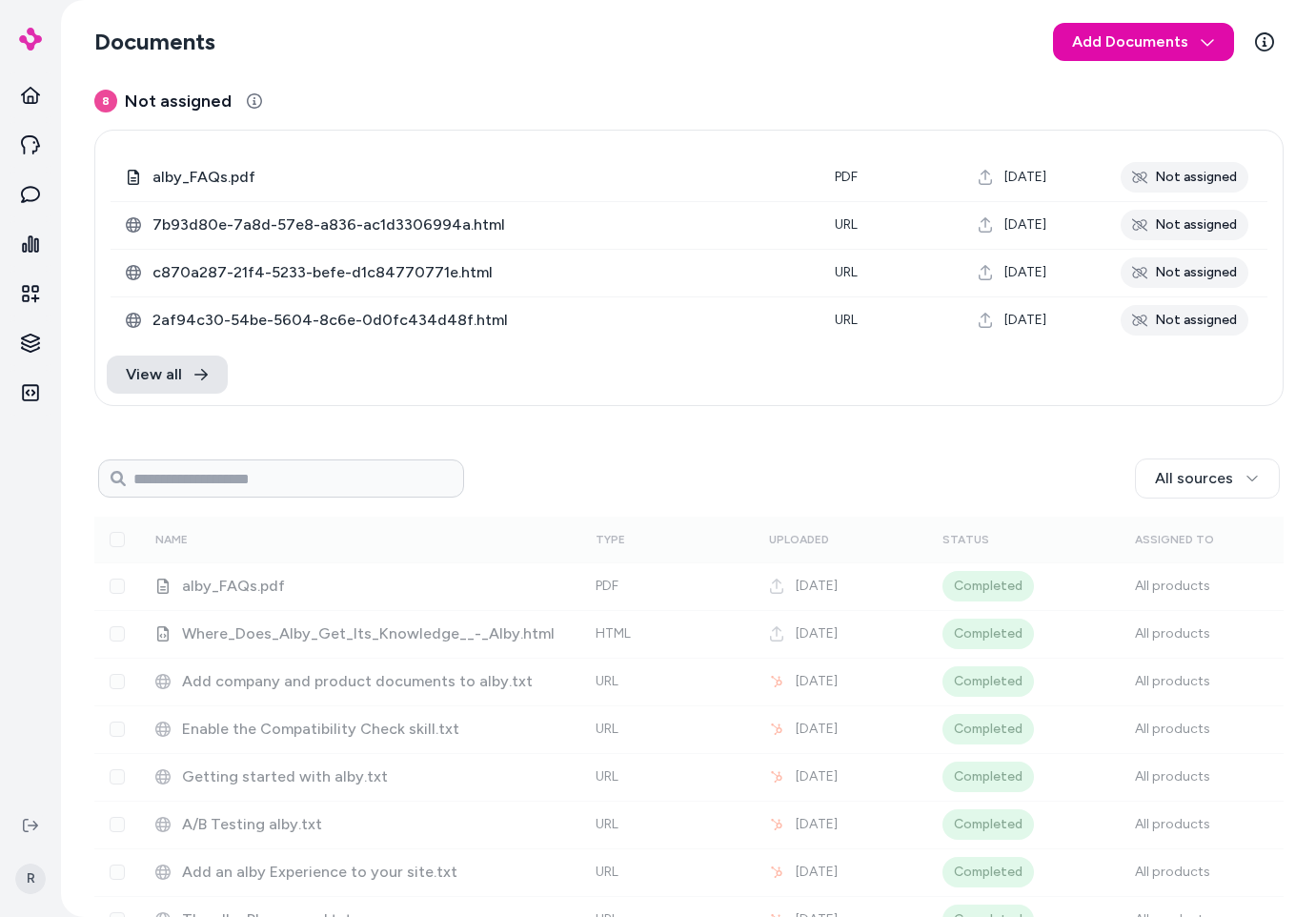
click at [472, 89] on h3 "8 Not assigned" at bounding box center [689, 101] width 1190 height 27
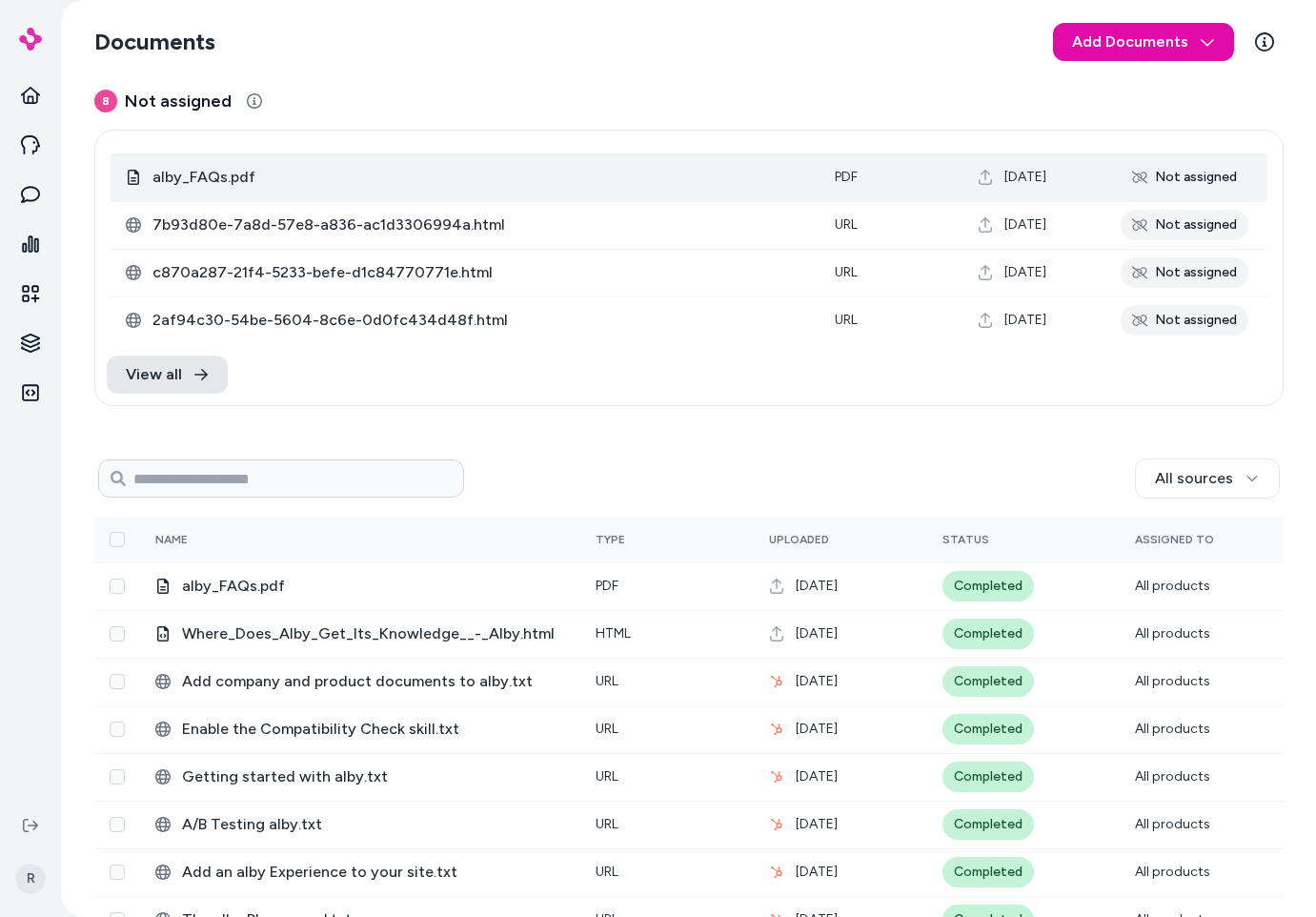
click at [582, 179] on span "alby_FAQs.pdf" at bounding box center [478, 177] width 652 height 23
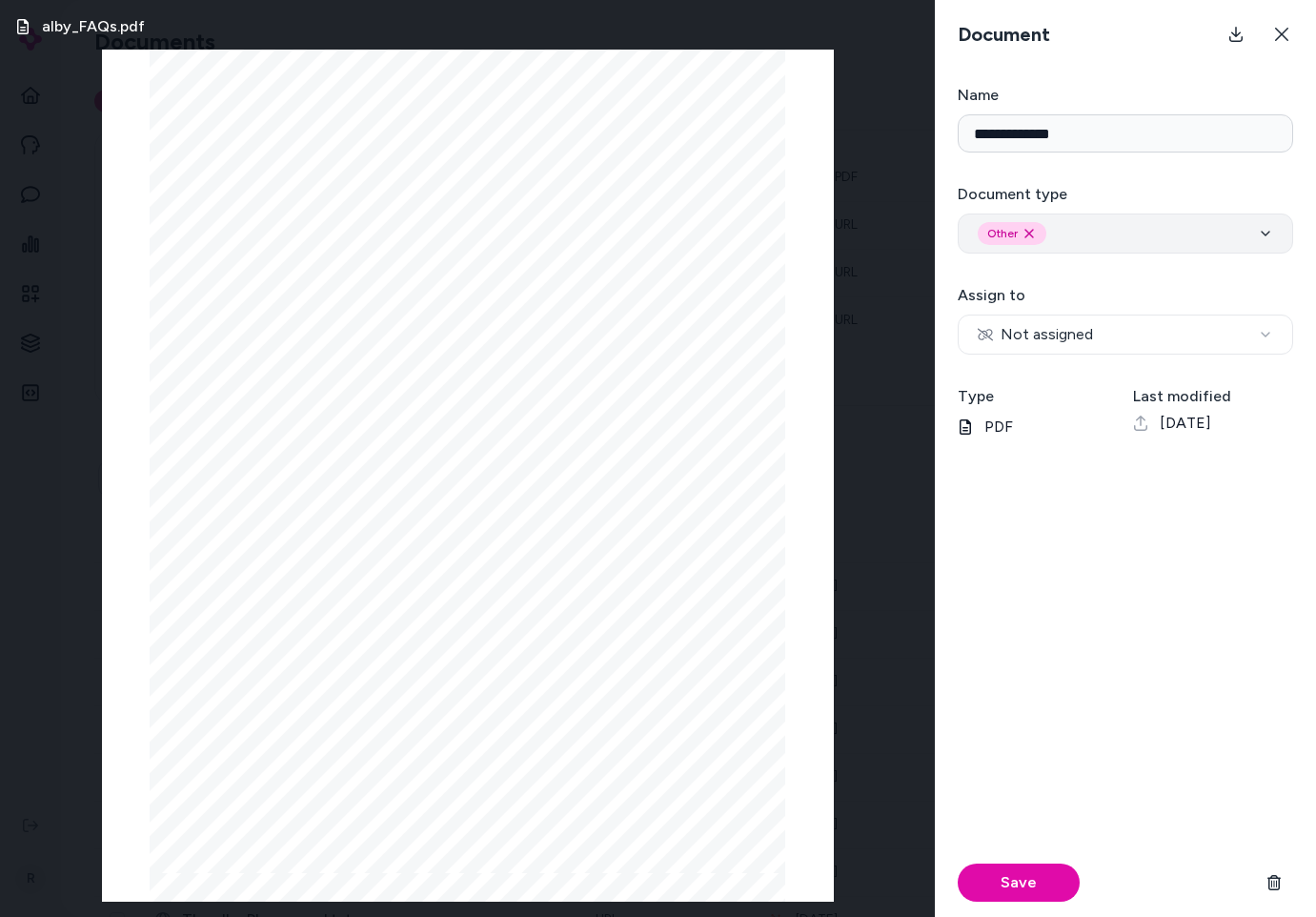
click at [1089, 248] on button "Other Remove other option" at bounding box center [1125, 233] width 336 height 40
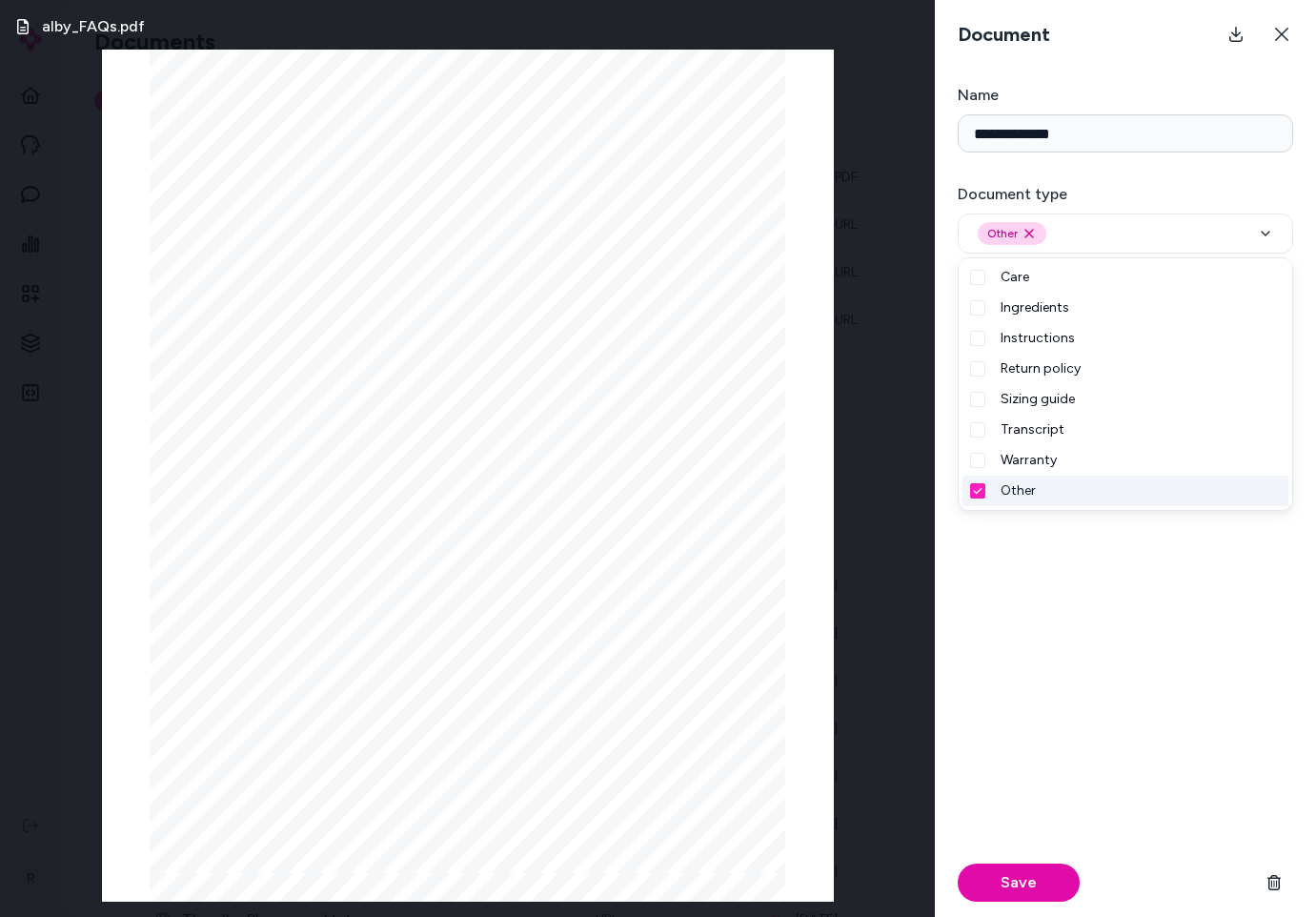
drag, startPoint x: 1080, startPoint y: 556, endPoint x: 1281, endPoint y: 448, distance: 228.2
click at [1082, 557] on div "Save" at bounding box center [1125, 692] width 336 height 448
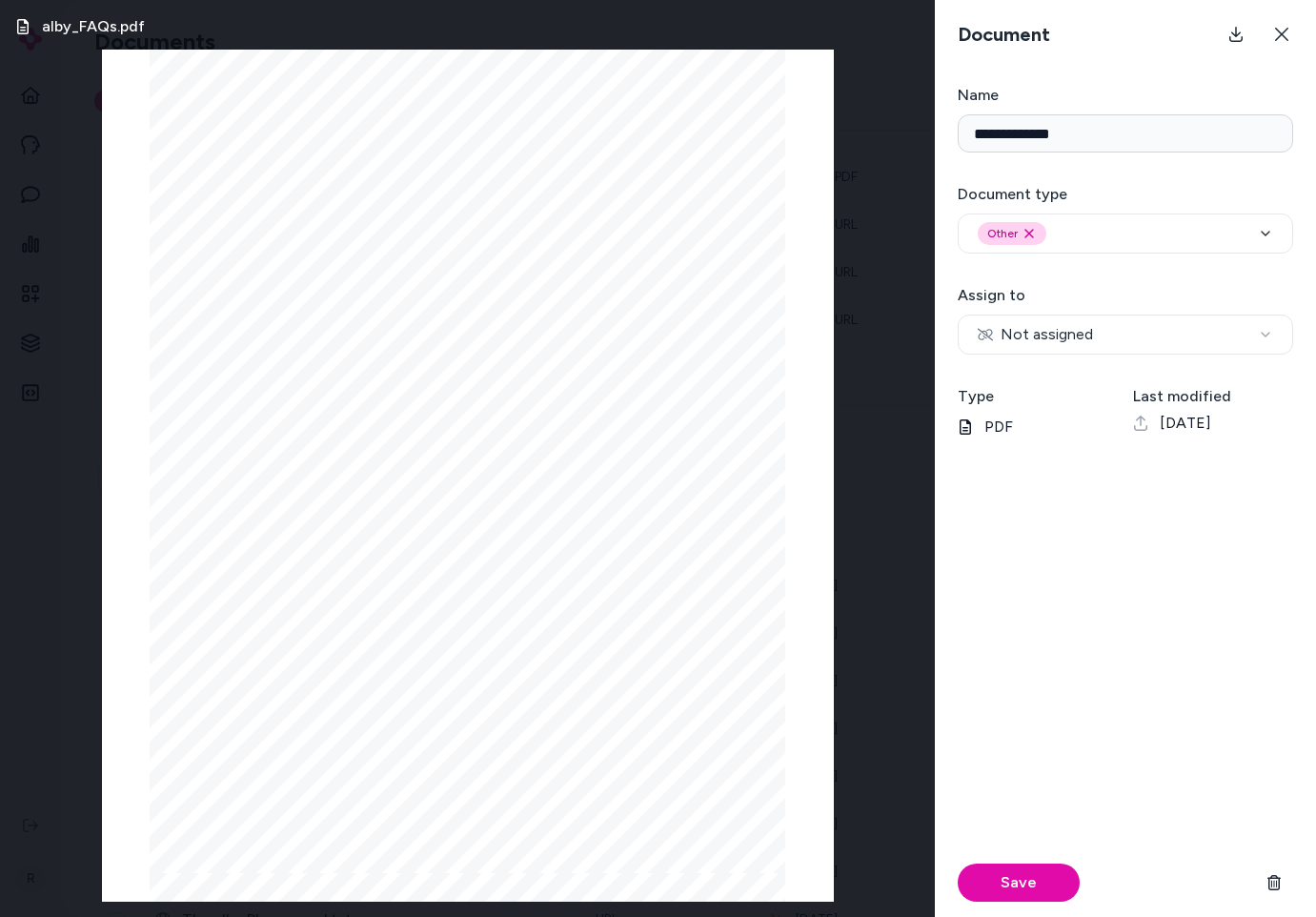
click at [1108, 46] on button at bounding box center [1282, 35] width 39 height 39
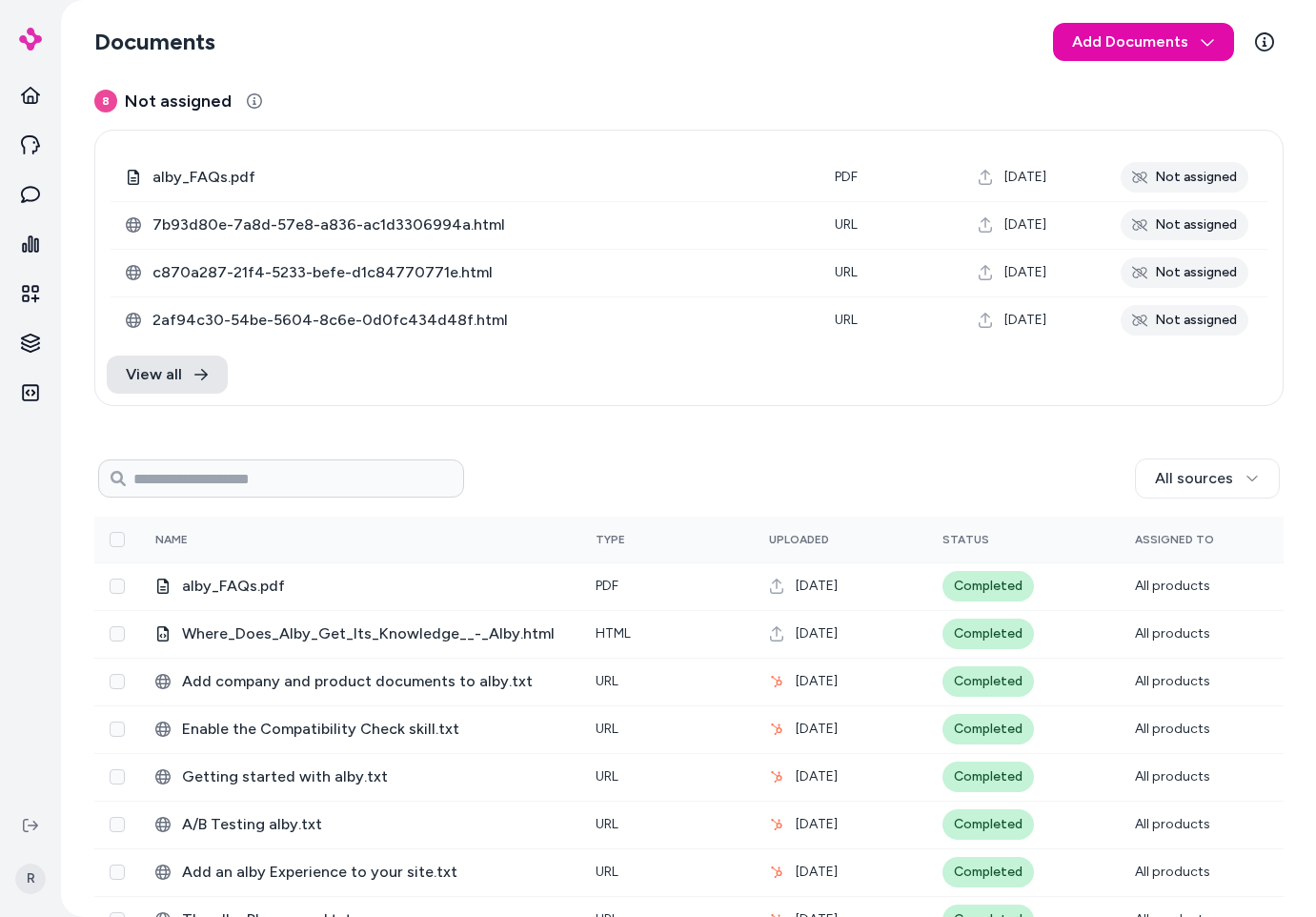
click at [40, 343] on html "Home Agents Inbox Analytics Experiences Knowledge Knowledge Knowledge Integrati…" at bounding box center [658, 458] width 1316 height 917
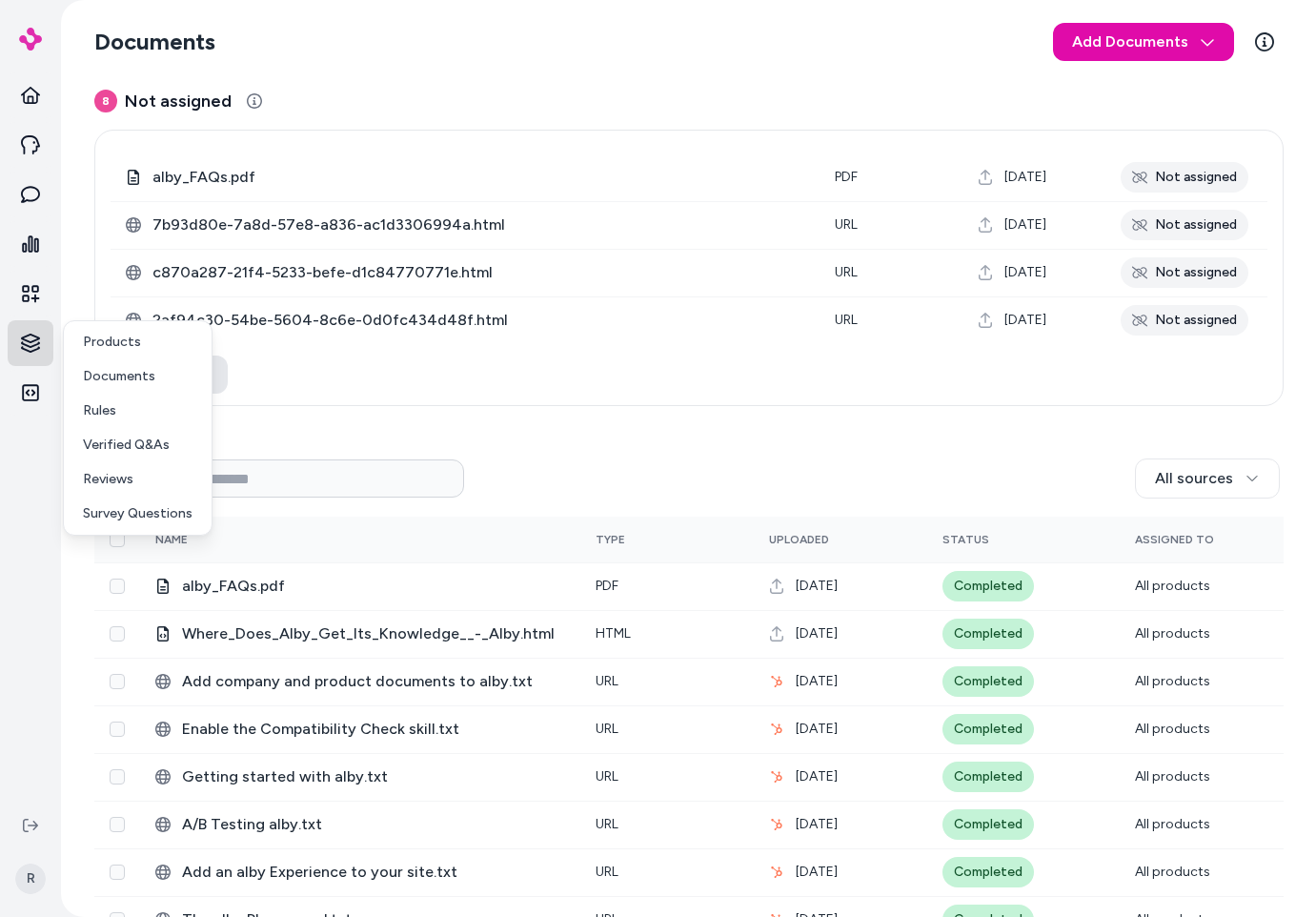
click at [29, 339] on html "Home Agents Inbox Analytics Experiences Knowledge Integrations R Documents Add …" at bounding box center [658, 458] width 1316 height 917
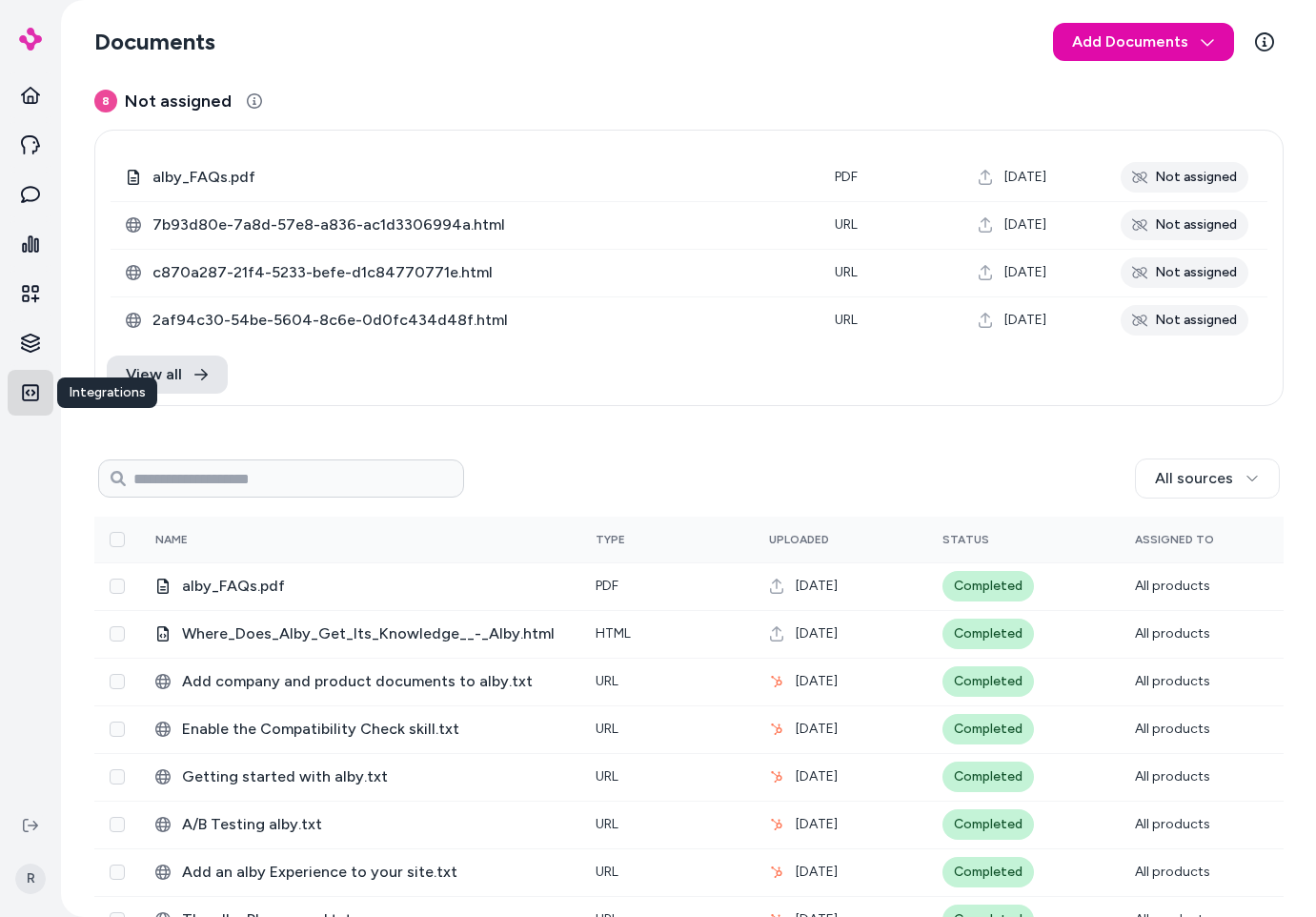
click at [38, 388] on icon at bounding box center [31, 392] width 17 height 17
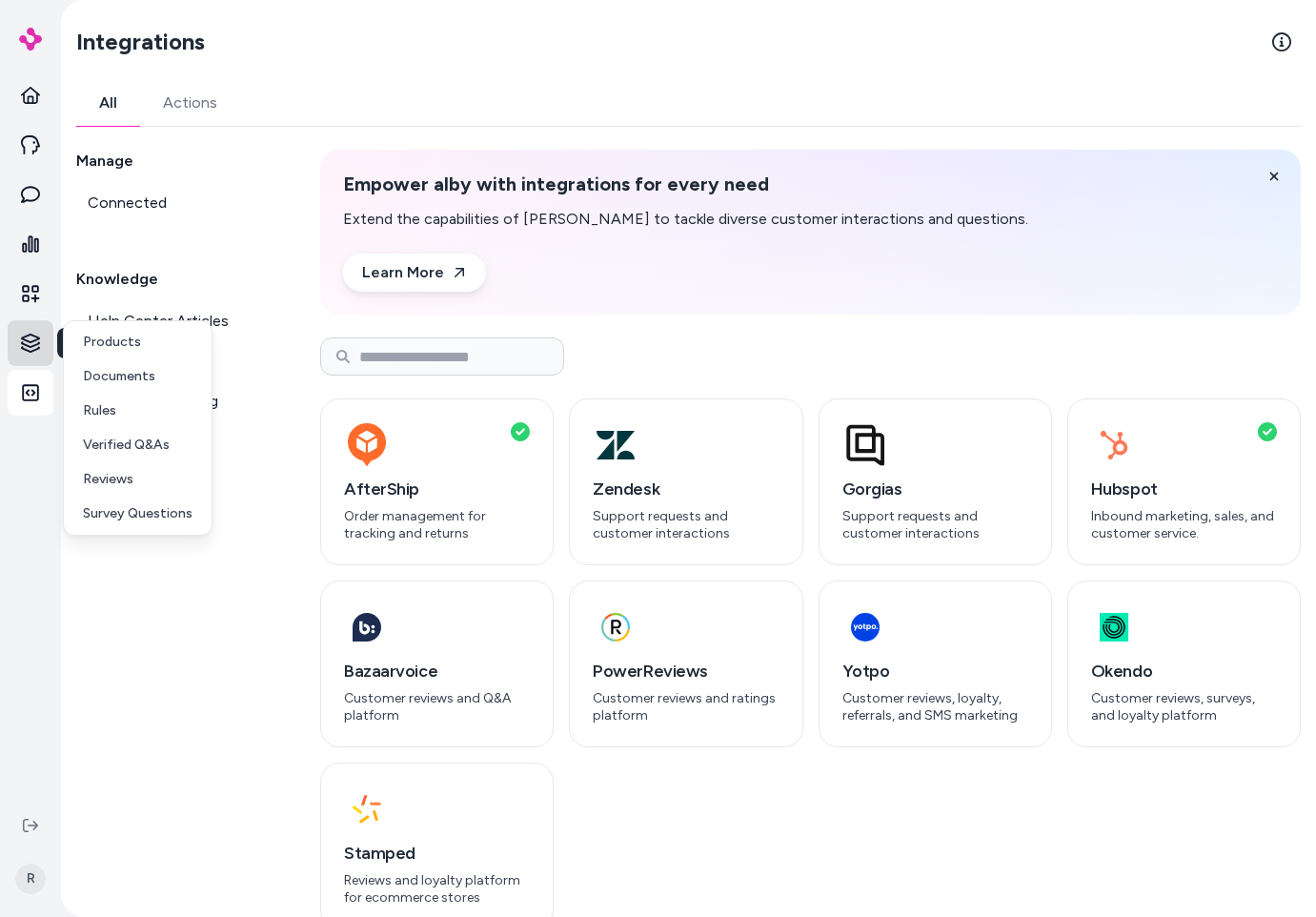
click at [38, 340] on html "Home Agents Inbox Analytics Experiences Knowledge Knowledge Knowledge Integrati…" at bounding box center [658, 458] width 1316 height 917
click at [182, 386] on link "Documents" at bounding box center [137, 377] width 140 height 35
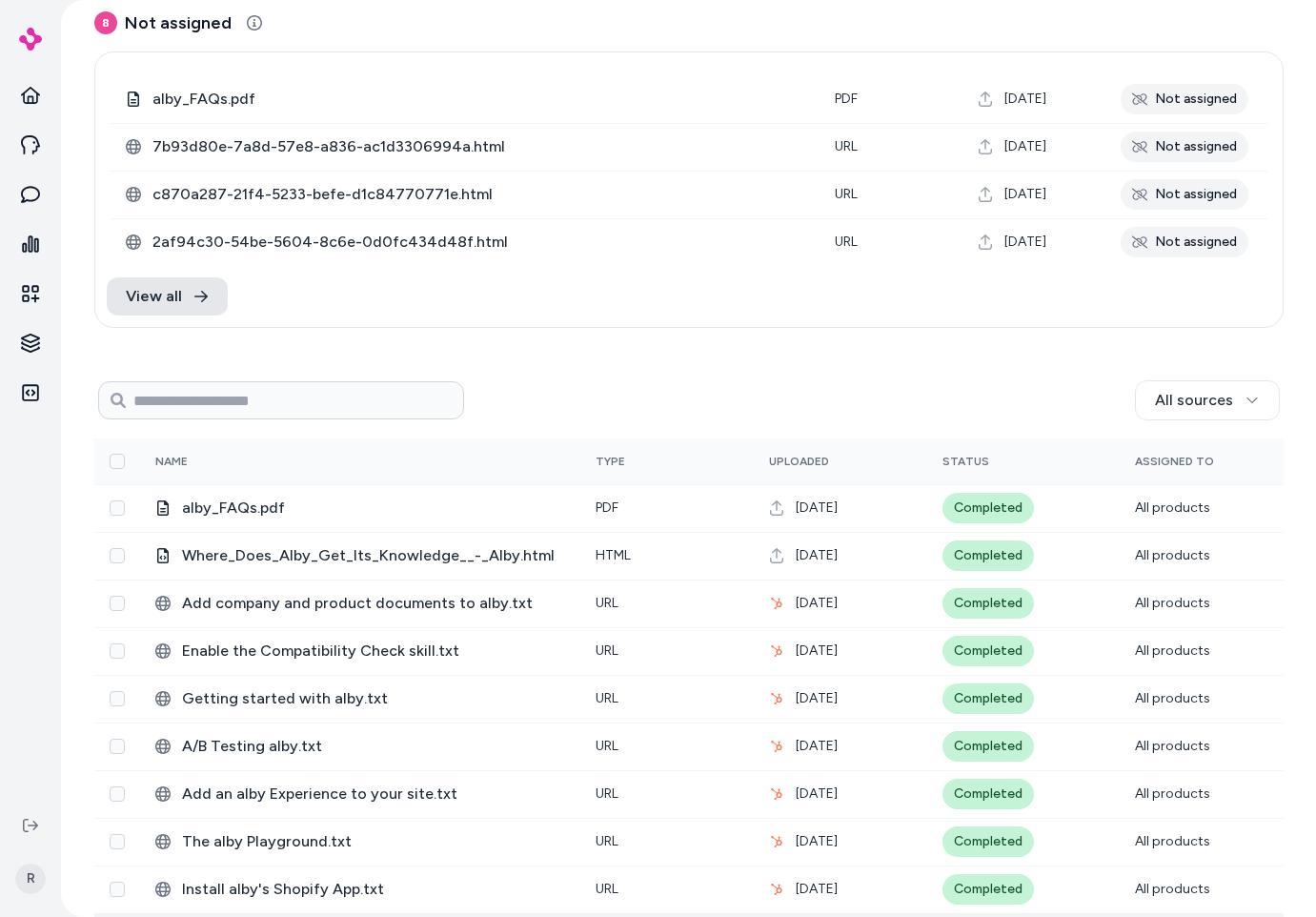
scroll to position [307, 0]
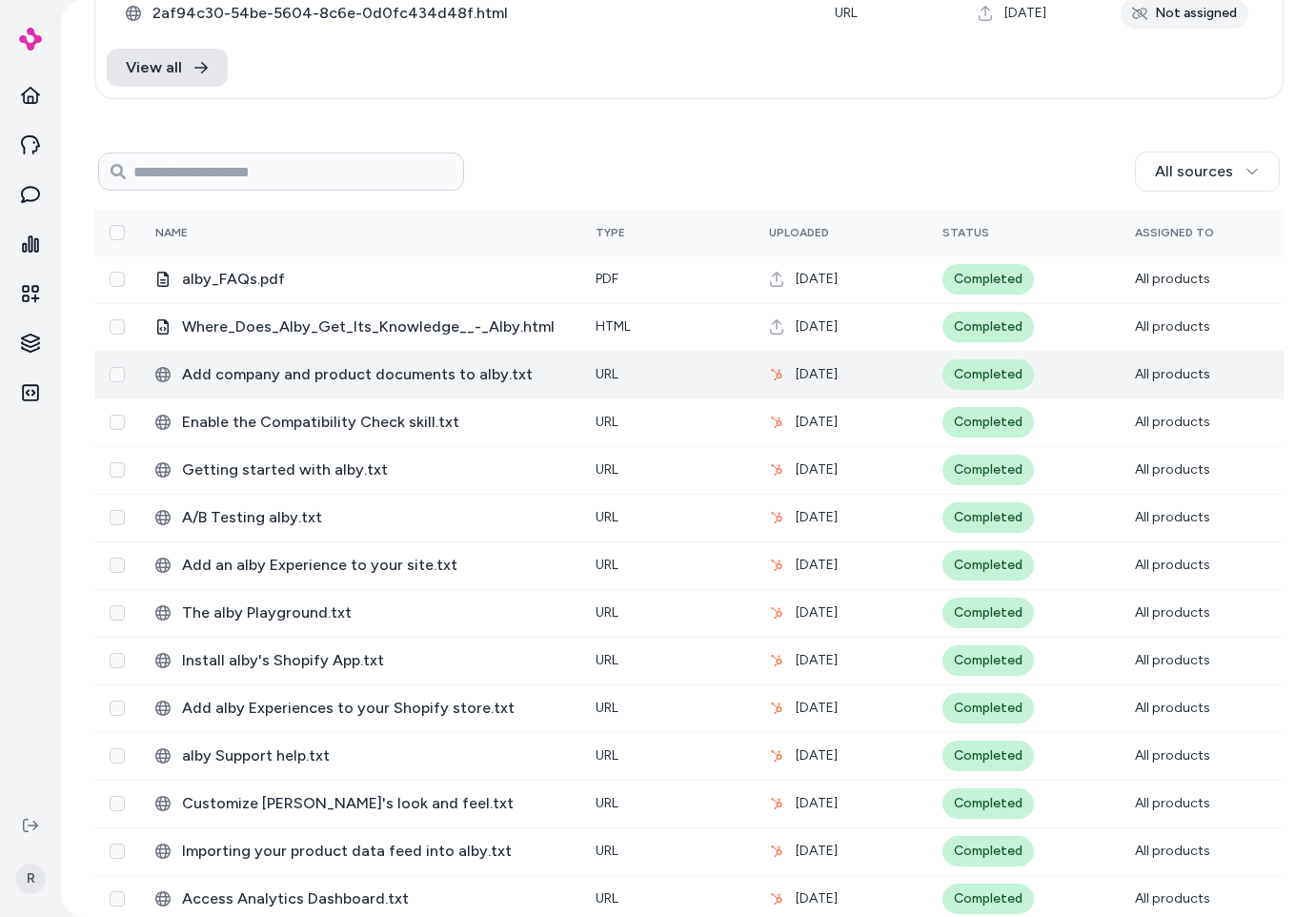
click at [556, 386] on td "Add company and product documents to alby.txt" at bounding box center [360, 374] width 441 height 47
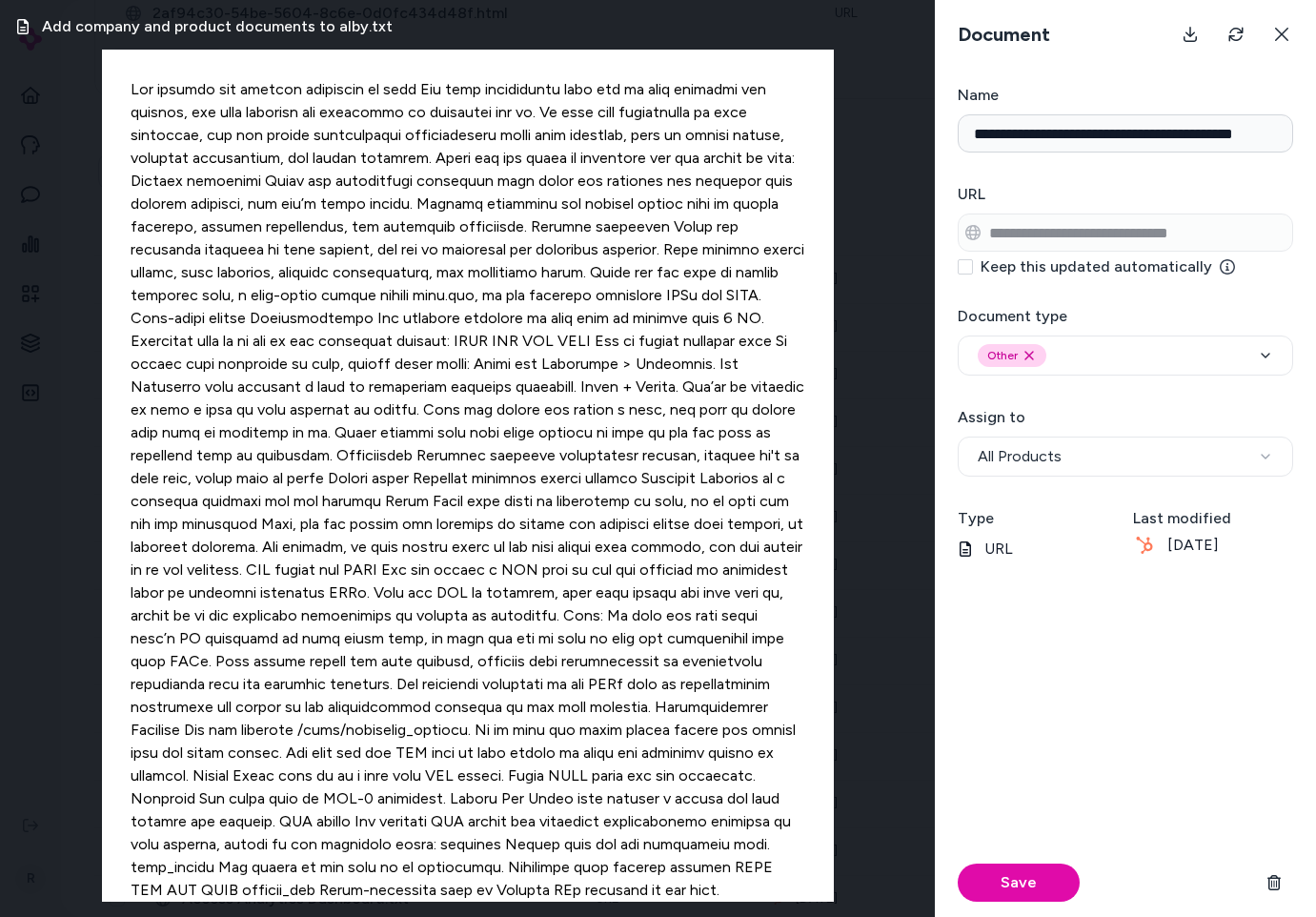
drag, startPoint x: 1172, startPoint y: 537, endPoint x: 1269, endPoint y: 542, distance: 97.1
click at [1108, 542] on div "[DATE]" at bounding box center [1213, 546] width 160 height 23
click at [1108, 558] on div "Last modified [DATE]" at bounding box center [1213, 533] width 160 height 53
click at [1108, 545] on div "[DATE]" at bounding box center [1213, 546] width 160 height 23
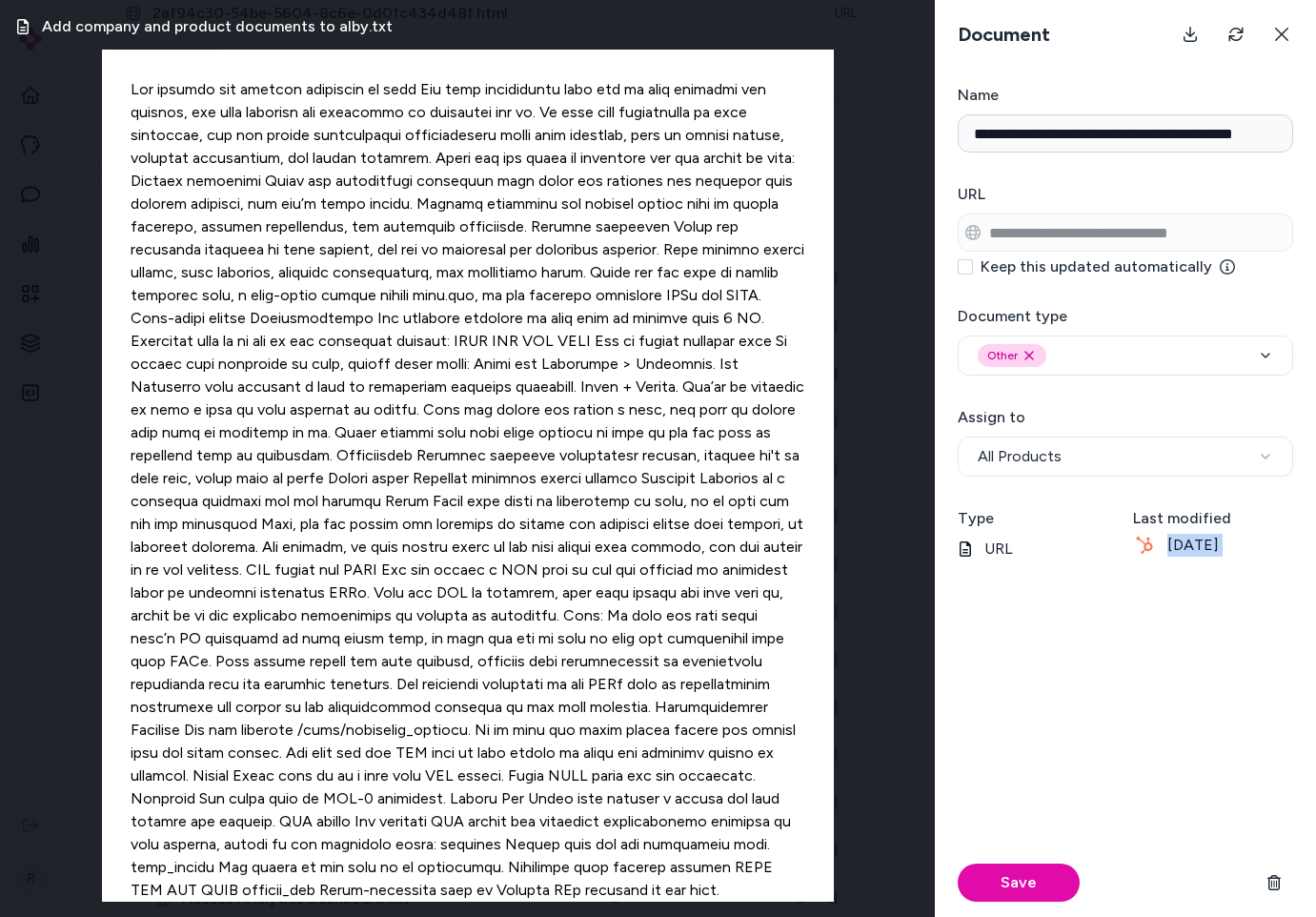
click at [1108, 545] on div "[DATE]" at bounding box center [1213, 546] width 160 height 23
click at [1108, 580] on form "**********" at bounding box center [1125, 500] width 381 height 833
click at [1108, 40] on icon at bounding box center [1282, 35] width 15 height 15
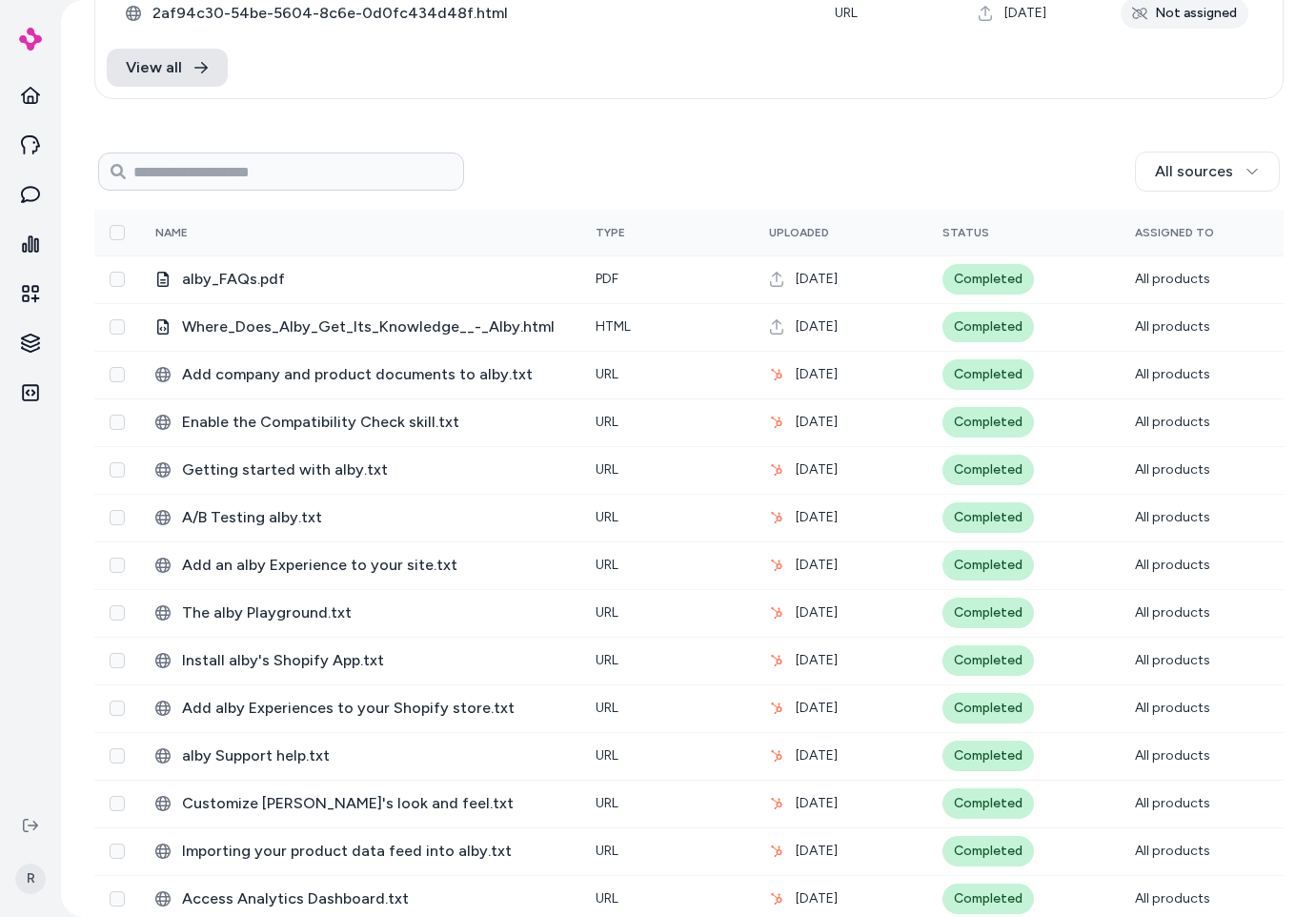
click at [580, 179] on div "All sources" at bounding box center [872, 172] width 816 height 40
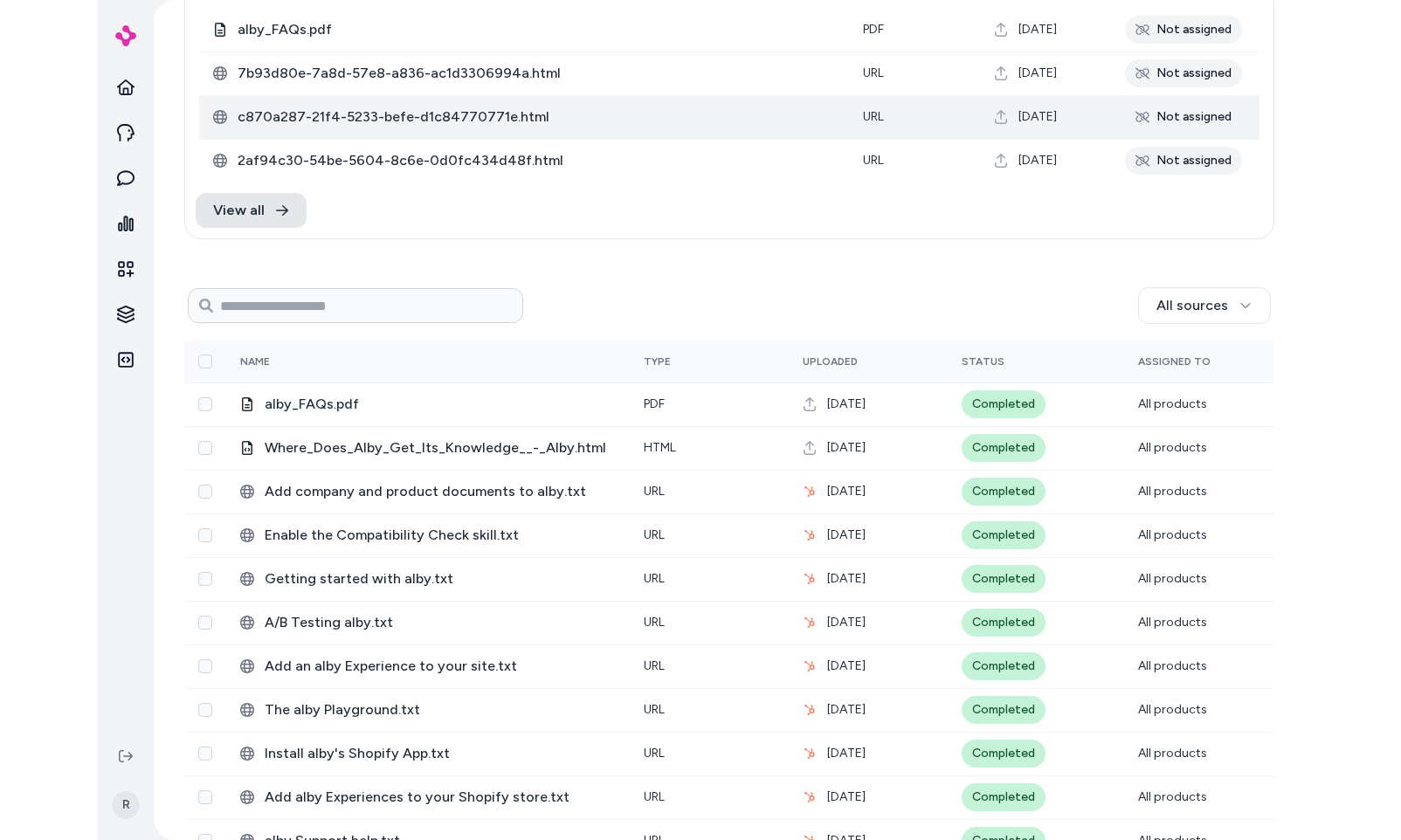
scroll to position [0, 0]
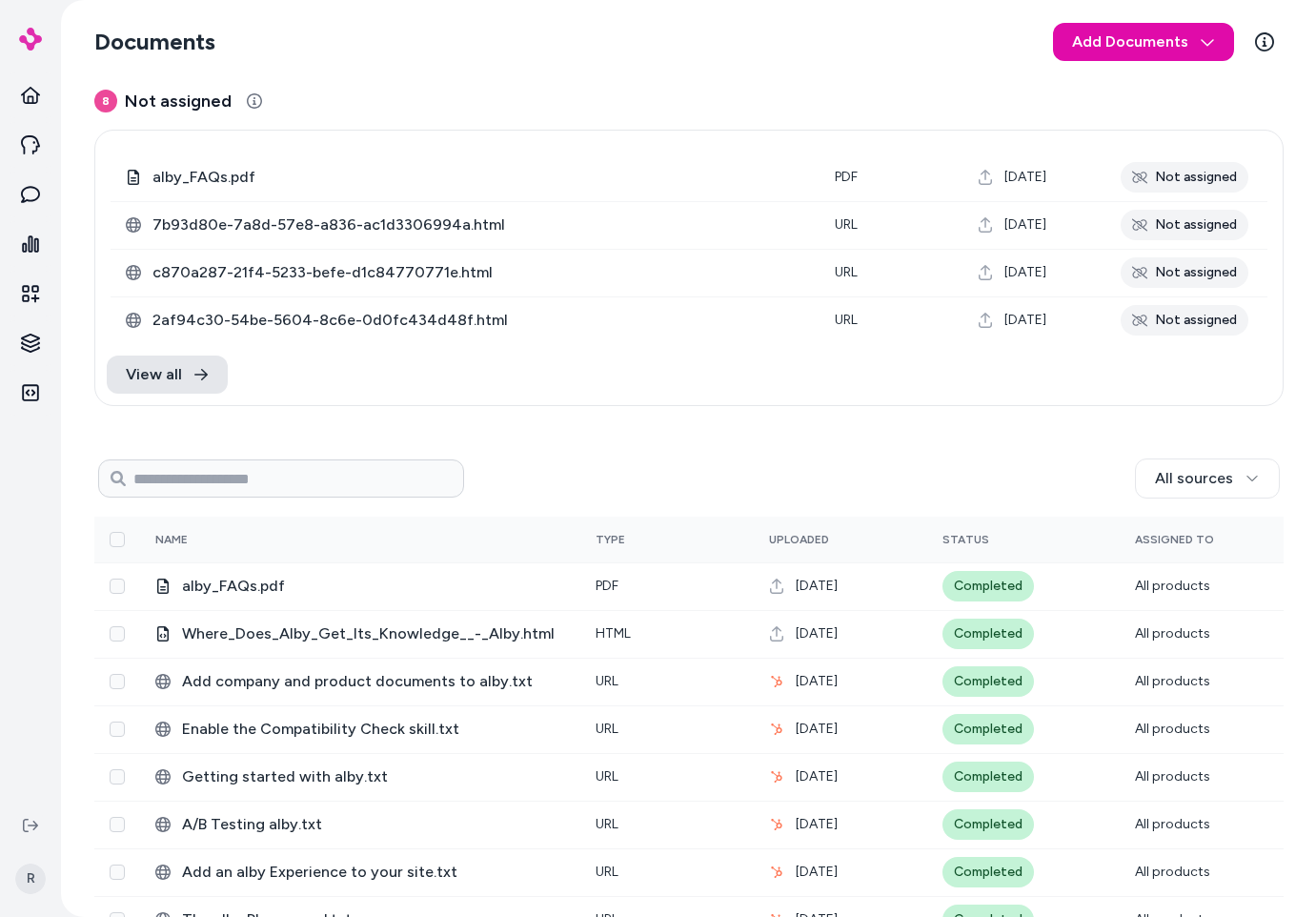
click at [760, 488] on div "All sources" at bounding box center [872, 478] width 816 height 40
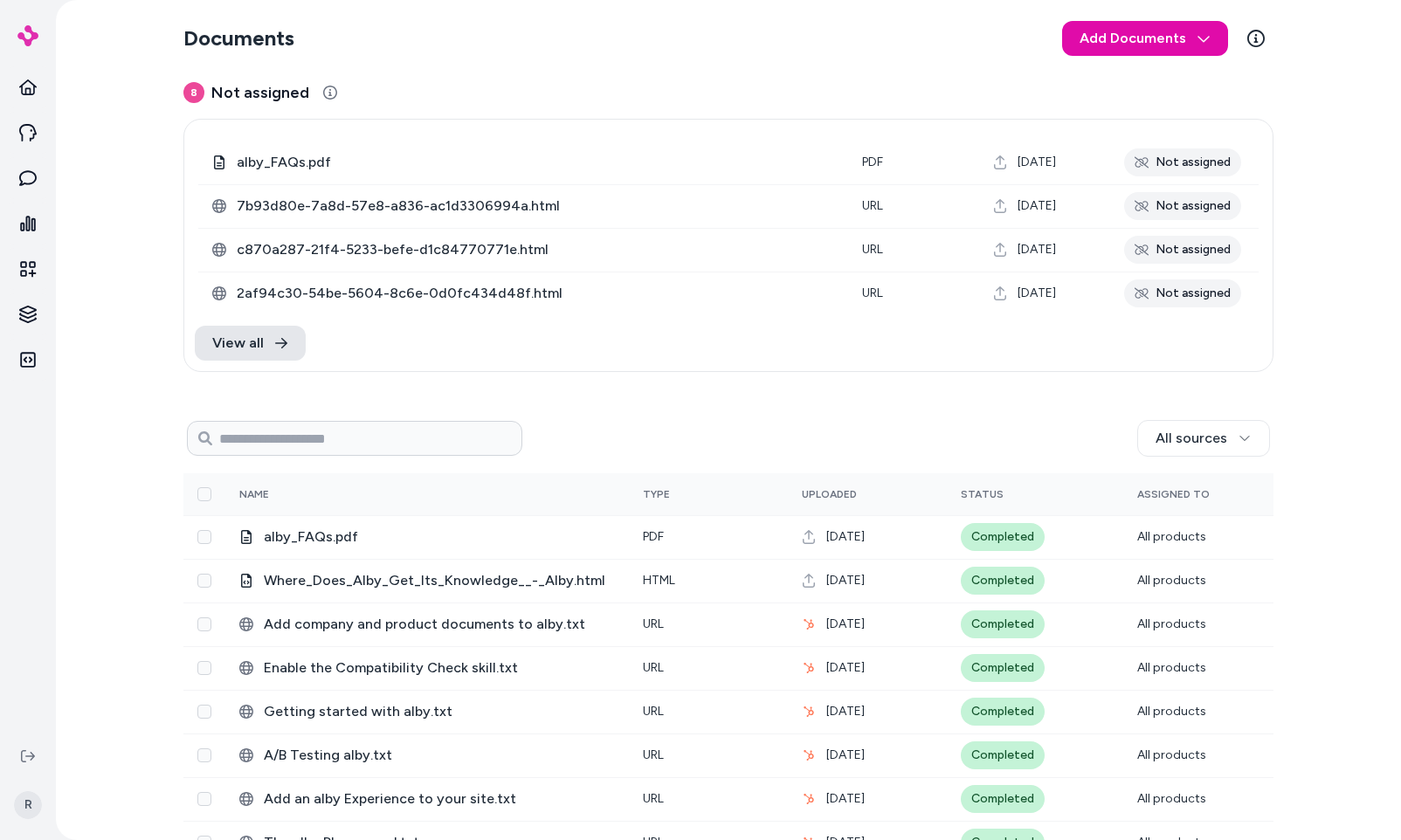
click at [1015, 378] on div "Documents Add Documents 8 Not assigned 0 Selected Edit alby_FAQs.pdf pdf [DATE]…" at bounding box center [728, 420] width 1344 height 840
click at [1015, 394] on div "Documents Add Documents 8 Not assigned 0 Selected Edit alby_FAQs.pdf pdf [DATE]…" at bounding box center [728, 420] width 1344 height 840
drag, startPoint x: 810, startPoint y: 358, endPoint x: 844, endPoint y: 375, distance: 38.0
click at [814, 363] on div "View all" at bounding box center [729, 343] width 1088 height 56
